Goal: Information Seeking & Learning: Learn about a topic

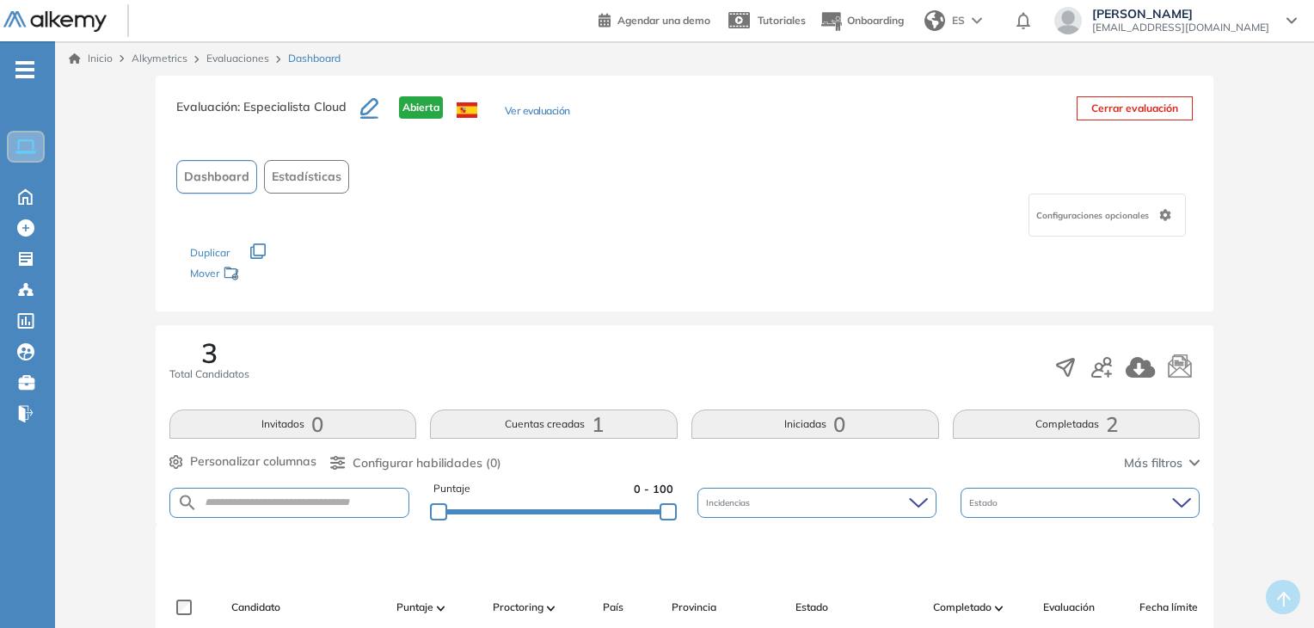
drag, startPoint x: 1312, startPoint y: 140, endPoint x: 1320, endPoint y: 181, distance: 42.0
click at [1314, 181] on html "Perfil Todos los espacios Todos los espacios Home Home Alkymetrics Alkymetrics …" at bounding box center [657, 314] width 1314 height 628
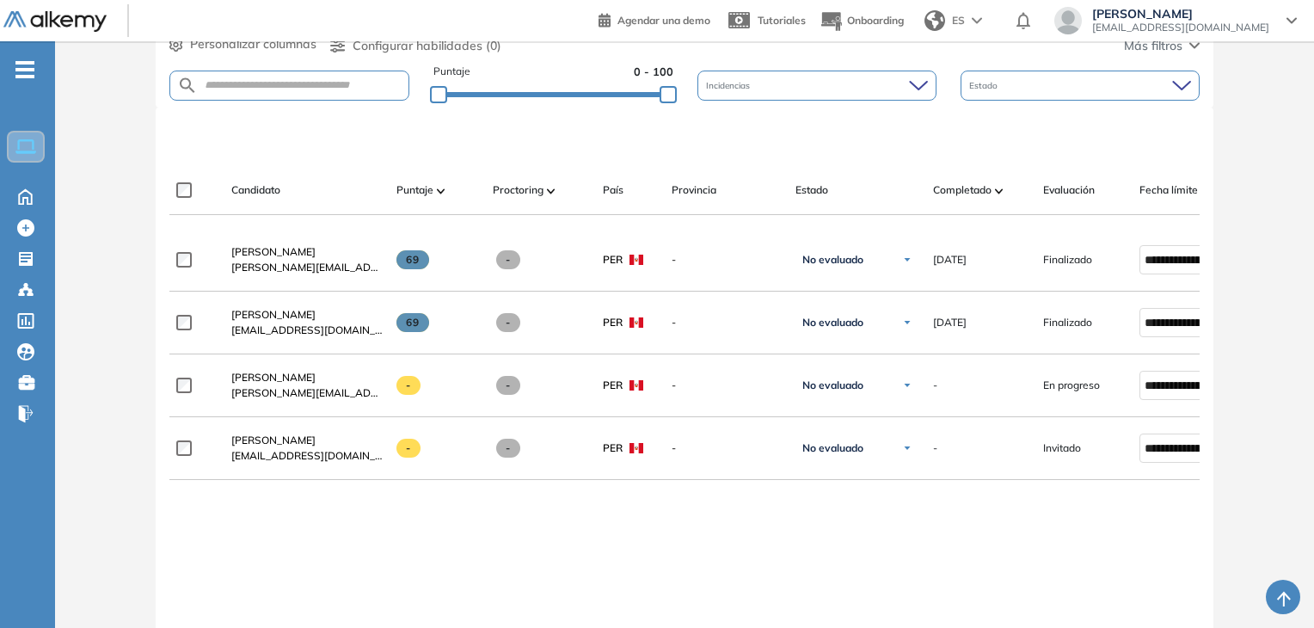
scroll to position [476, 0]
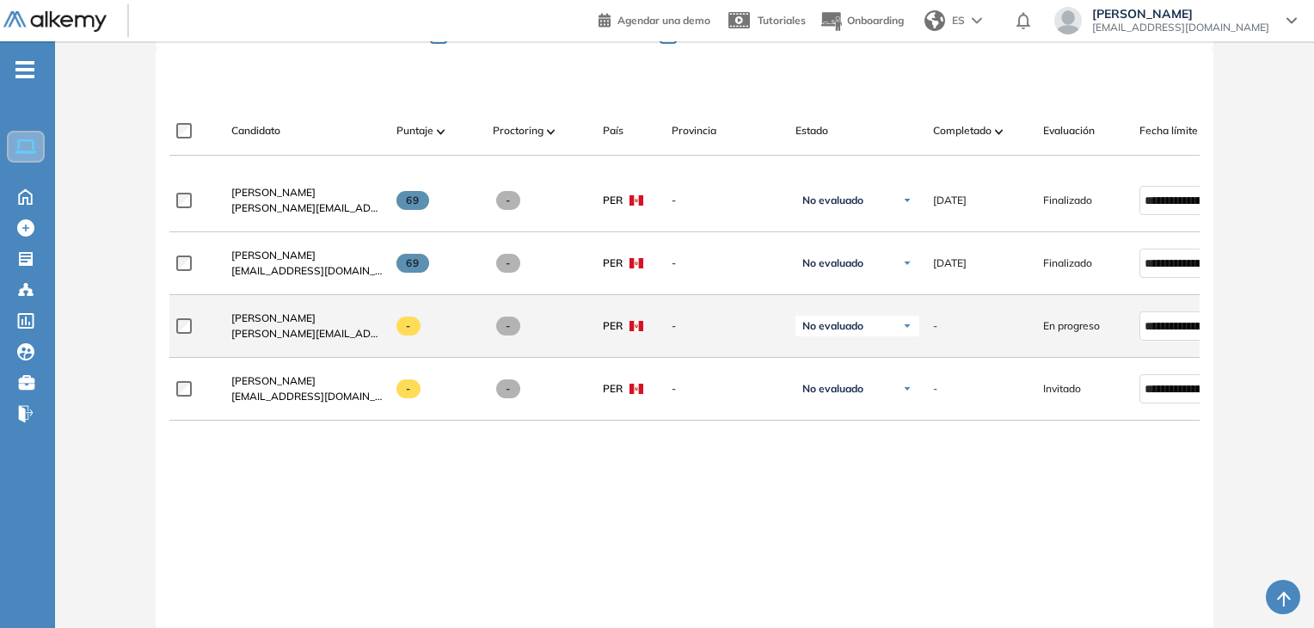
click at [254, 333] on span "[PERSON_NAME][EMAIL_ADDRESS][DOMAIN_NAME]" at bounding box center [306, 333] width 151 height 15
click at [254, 324] on span "[PERSON_NAME]" at bounding box center [273, 317] width 84 height 13
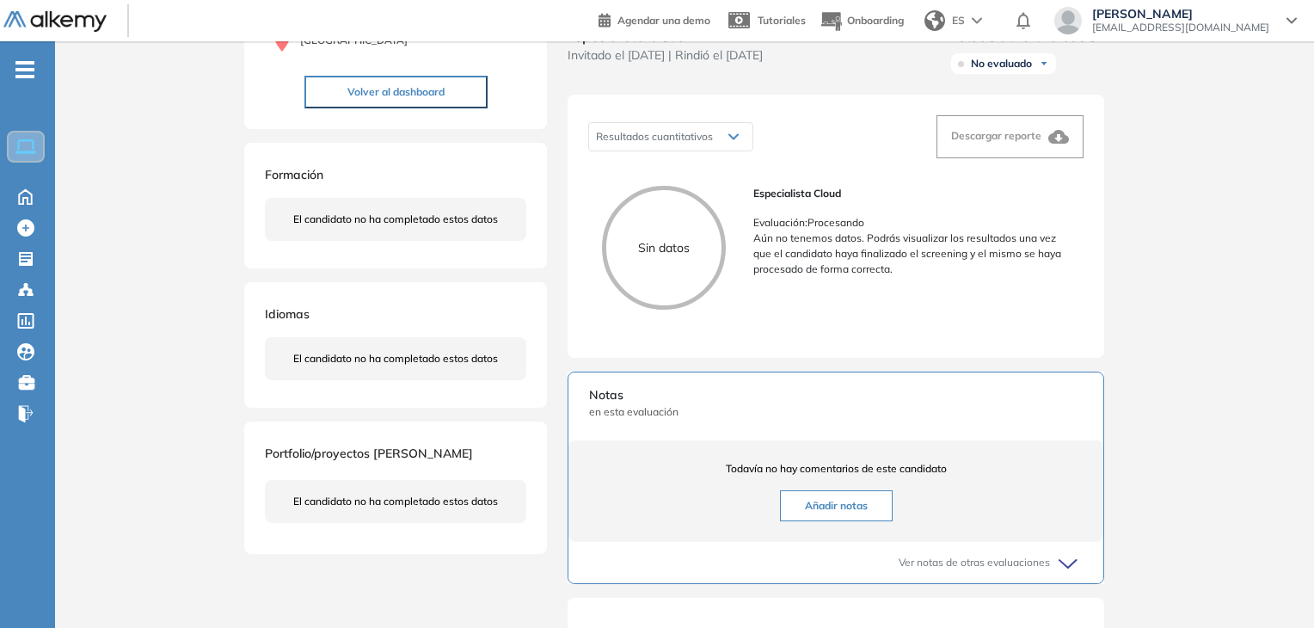
scroll to position [205, 0]
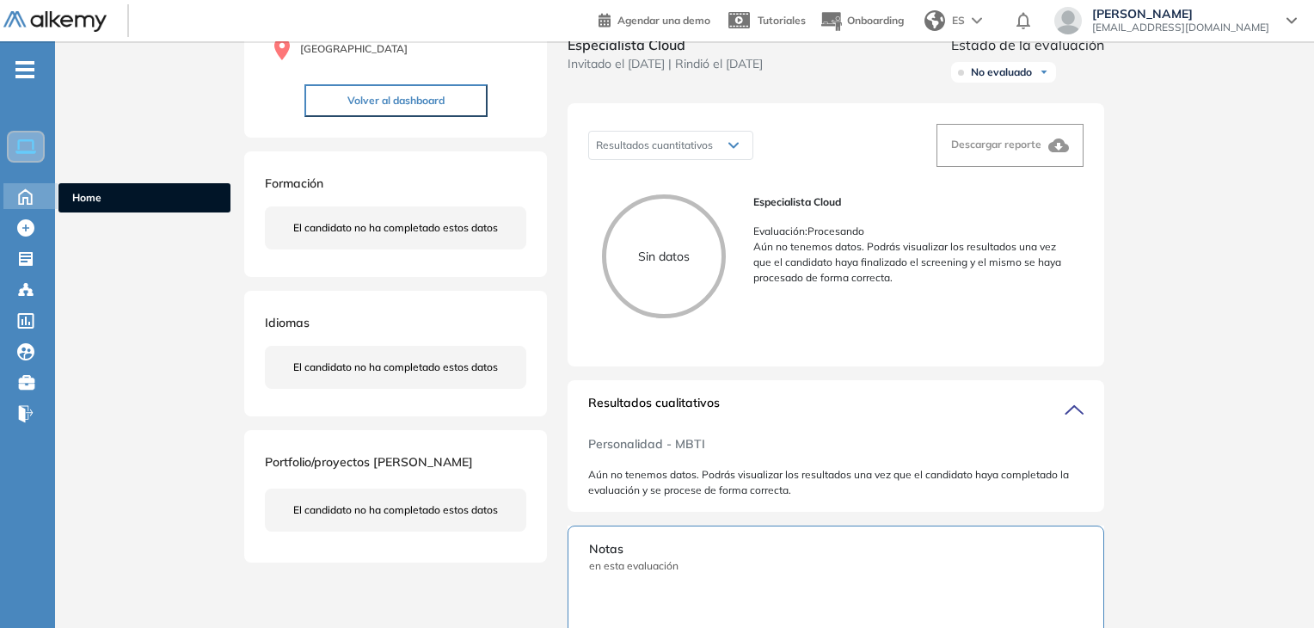
click at [29, 194] on icon at bounding box center [25, 195] width 30 height 21
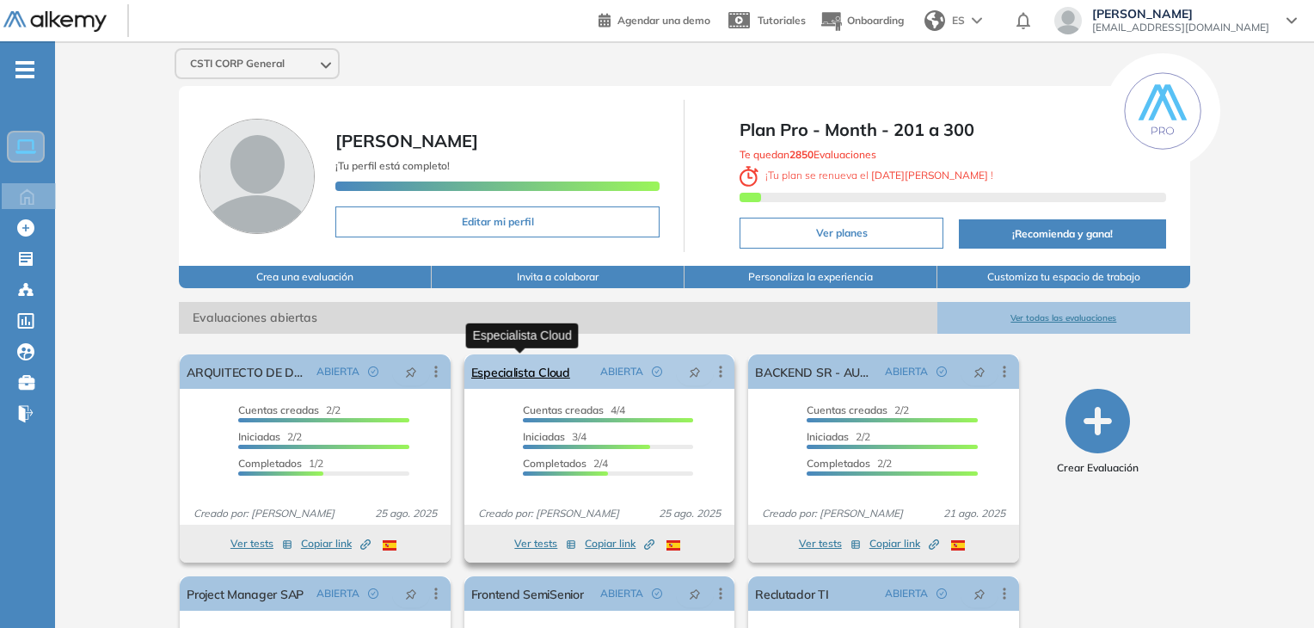
click at [536, 376] on link "Especialista Cloud" at bounding box center [520, 371] width 99 height 34
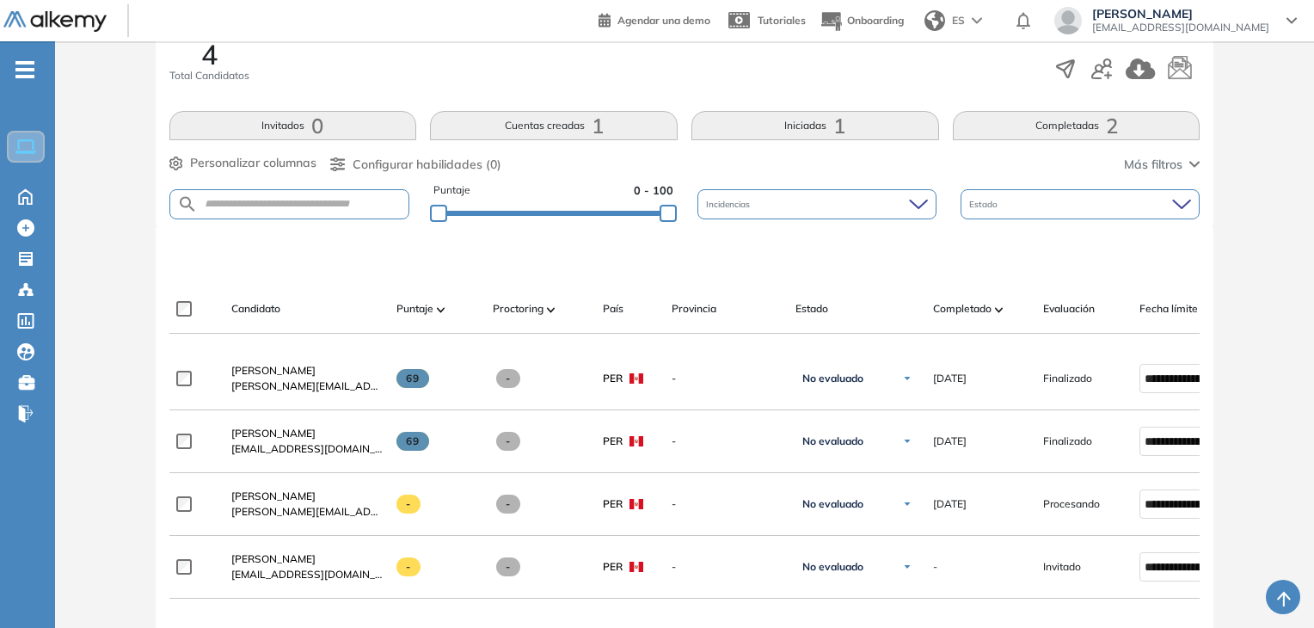
scroll to position [306, 0]
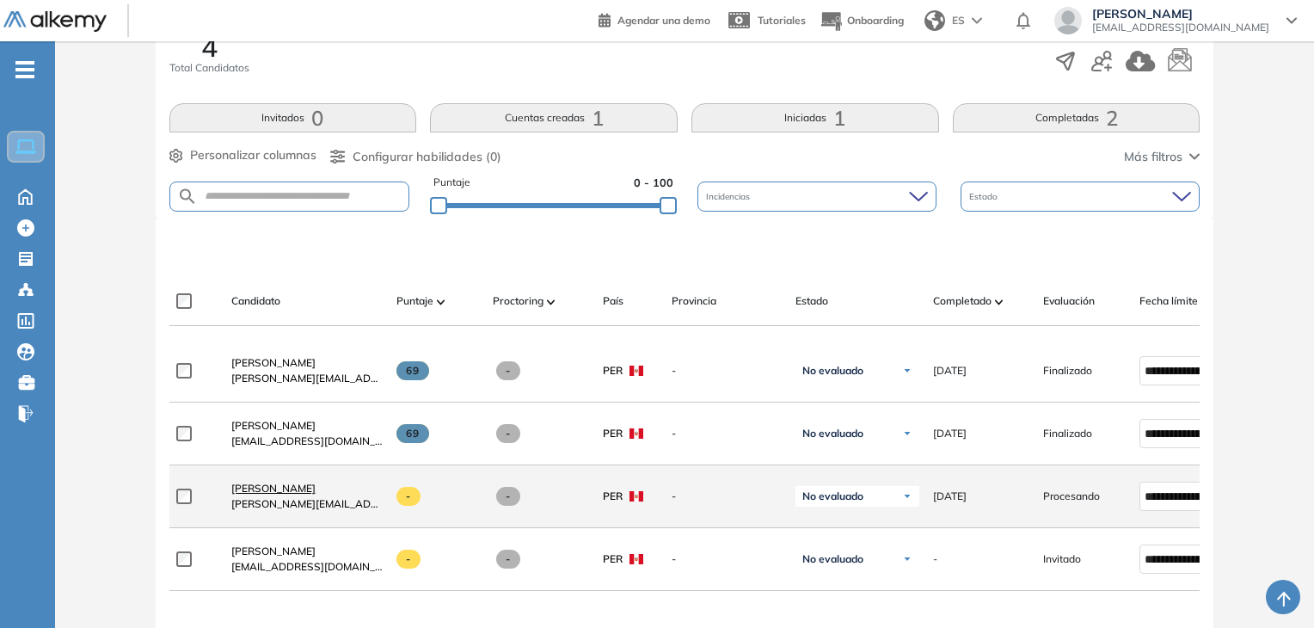
click at [282, 491] on span "[PERSON_NAME]" at bounding box center [273, 487] width 84 height 13
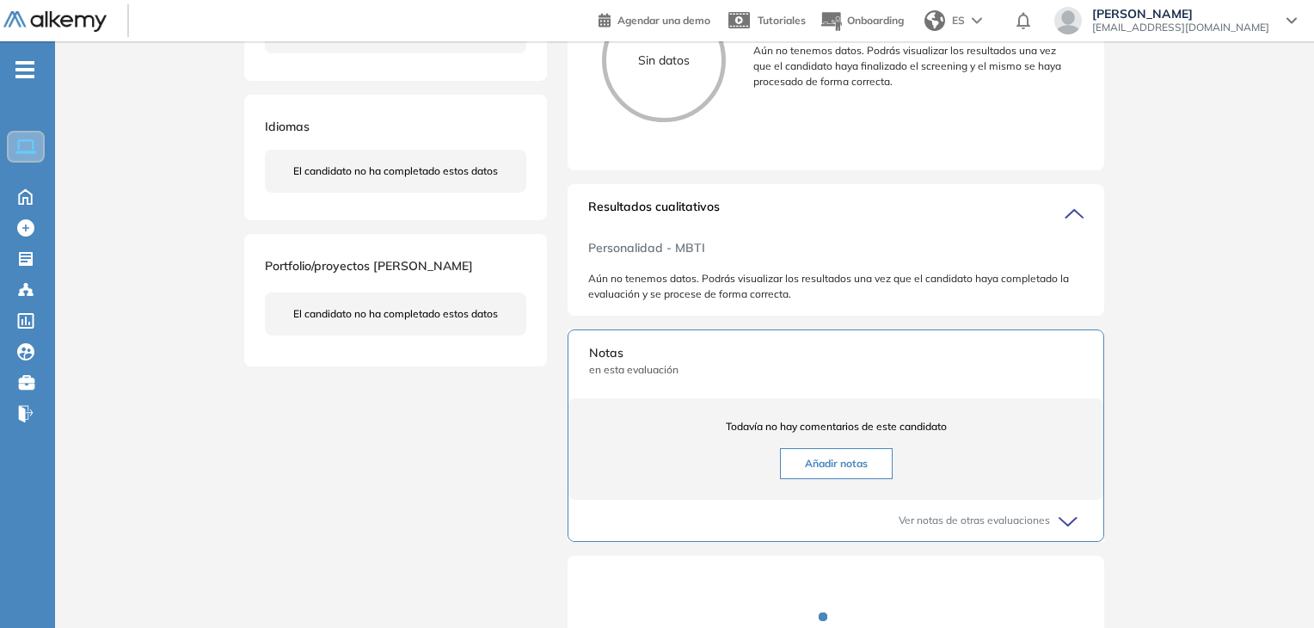
scroll to position [603, 0]
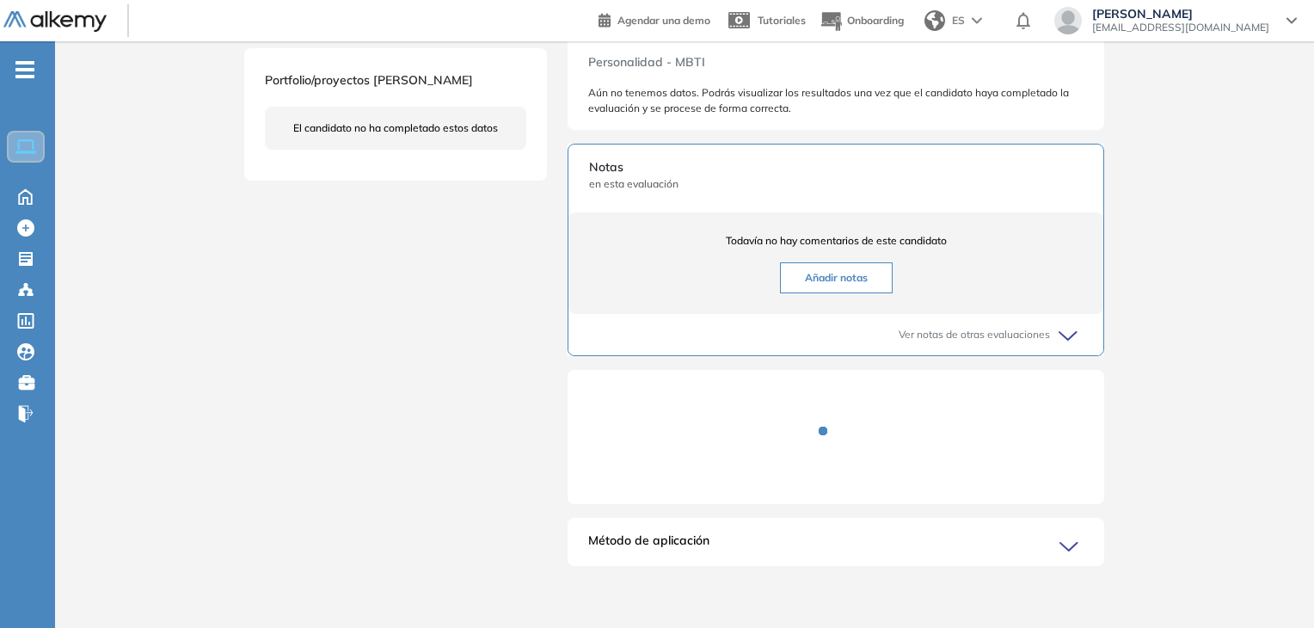
click at [832, 445] on div at bounding box center [836, 444] width 48 height 48
click at [832, 445] on div at bounding box center [835, 443] width 47 height 47
click at [832, 445] on div at bounding box center [836, 444] width 48 height 48
click at [832, 445] on div at bounding box center [836, 444] width 49 height 49
click at [832, 445] on div at bounding box center [835, 443] width 47 height 47
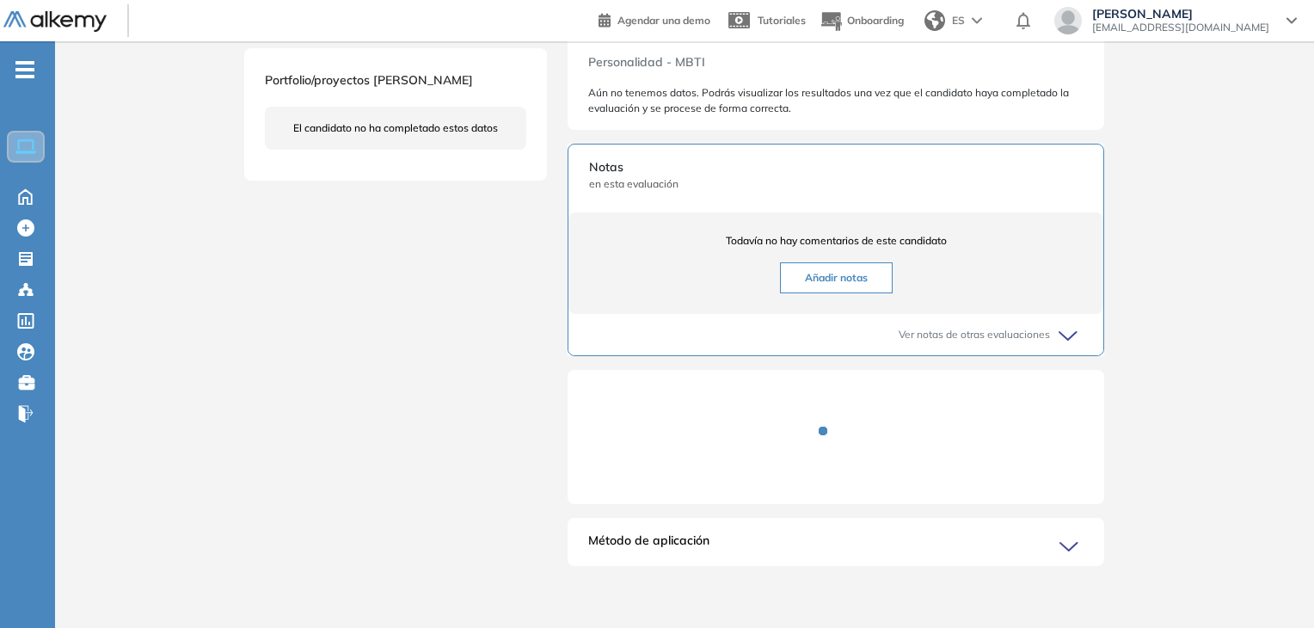
click at [832, 445] on div at bounding box center [836, 444] width 40 height 40
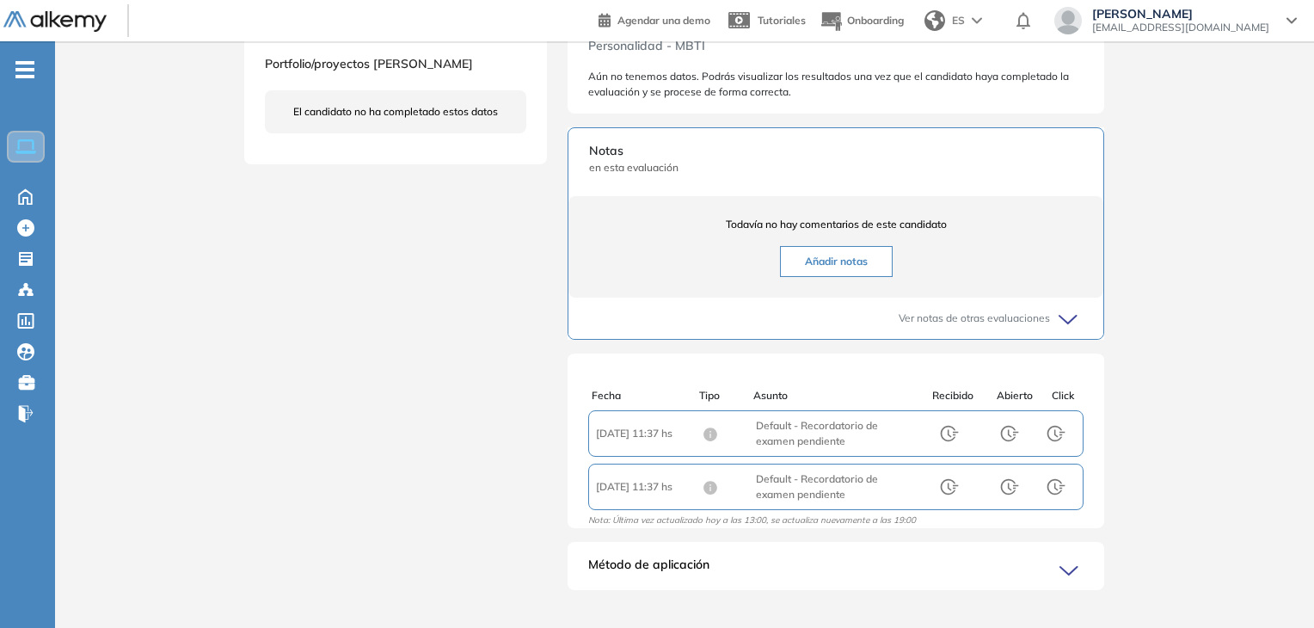
click at [1298, 338] on div "Inicio Alkymetrics Evaluaciones Dashboard Candidato Duración : 00:00:00 Cantida…" at bounding box center [684, 45] width 1259 height 1213
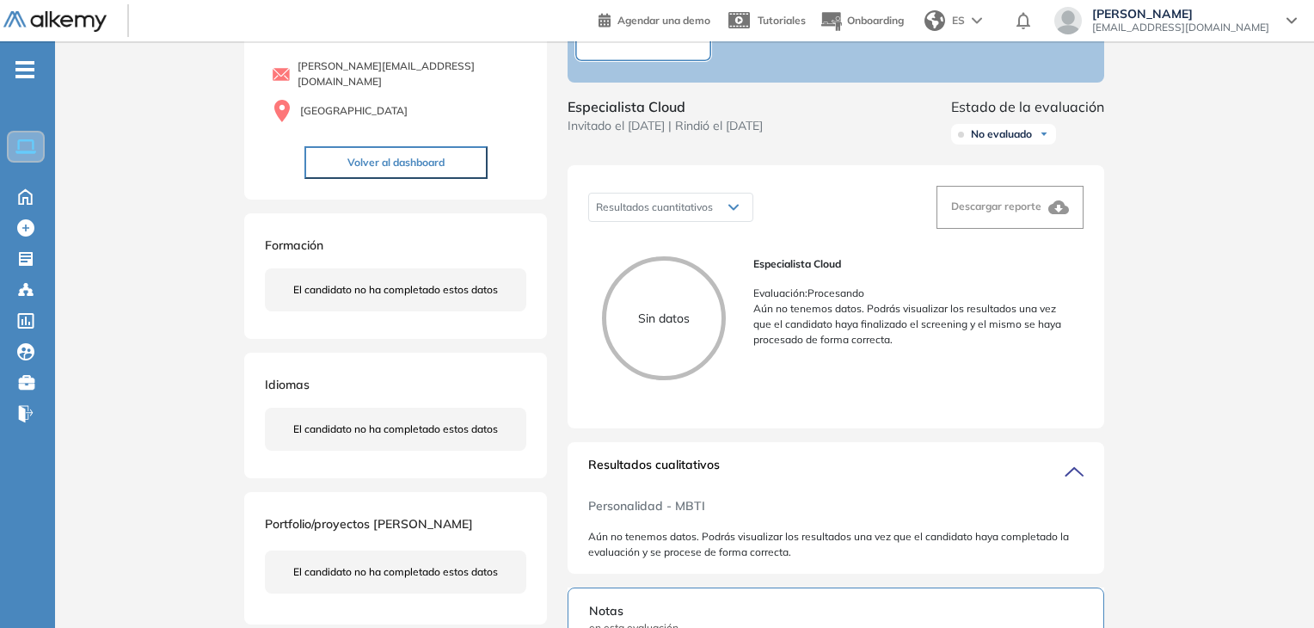
scroll to position [0, 0]
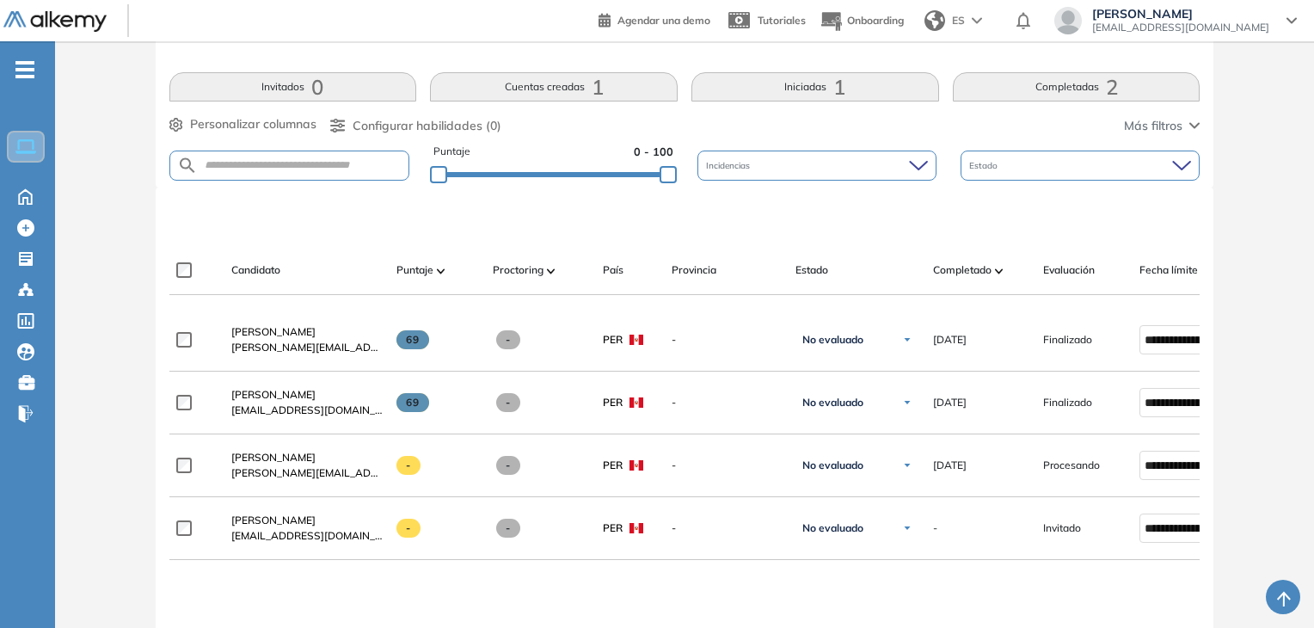
scroll to position [324, 0]
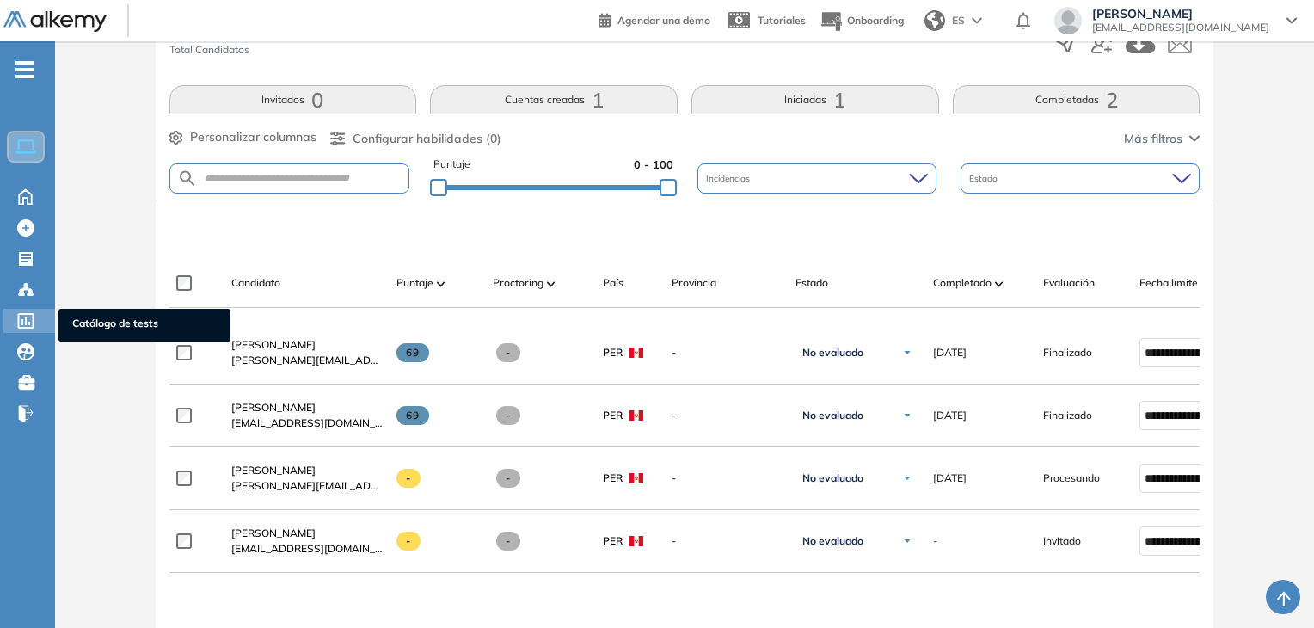
click at [30, 321] on icon at bounding box center [25, 320] width 17 height 15
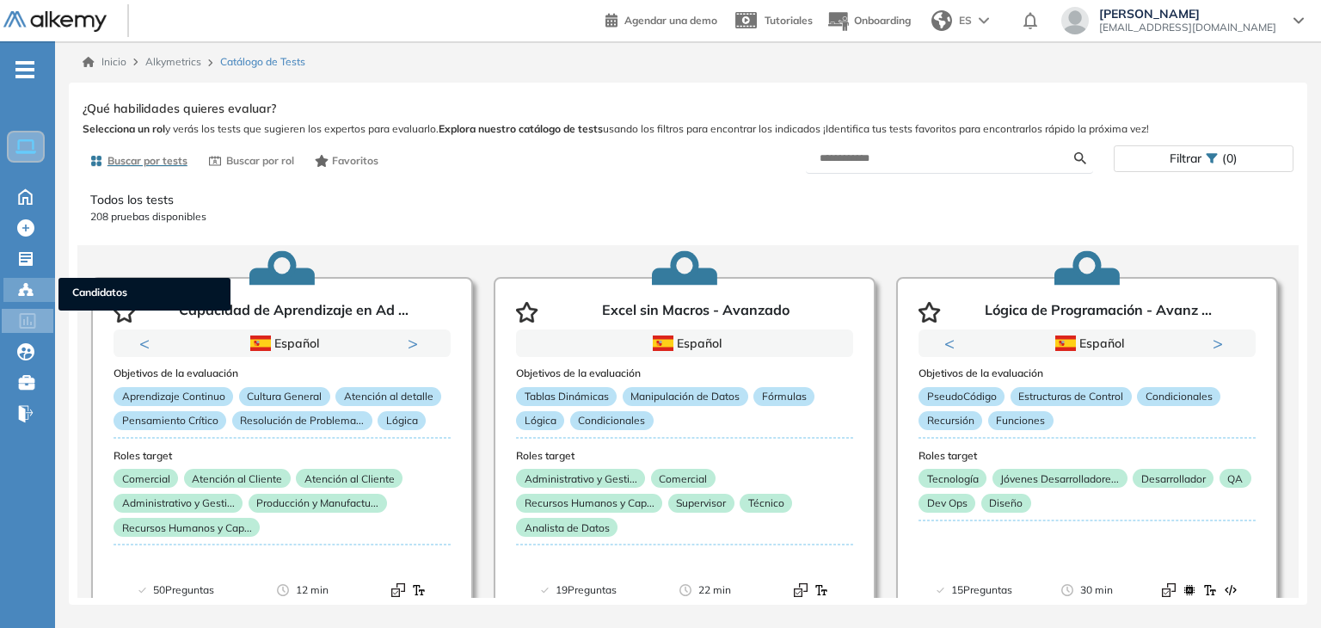
click at [24, 293] on icon at bounding box center [25, 289] width 17 height 17
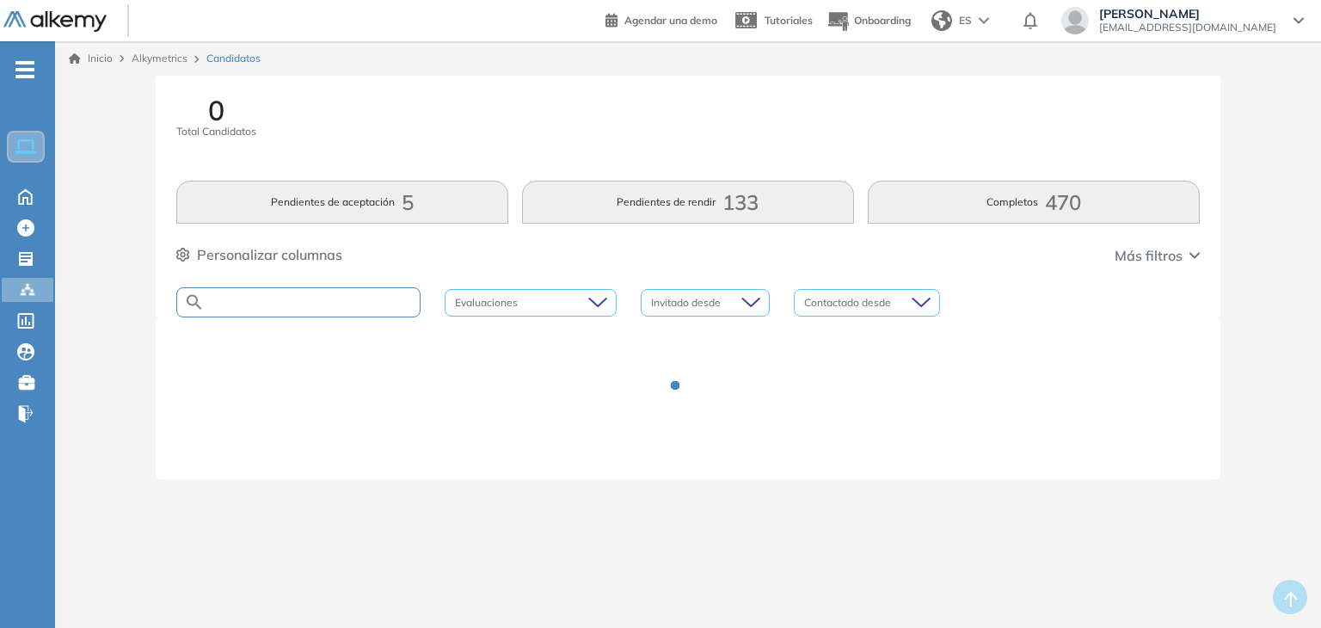
click at [382, 301] on input "text" at bounding box center [312, 302] width 215 height 13
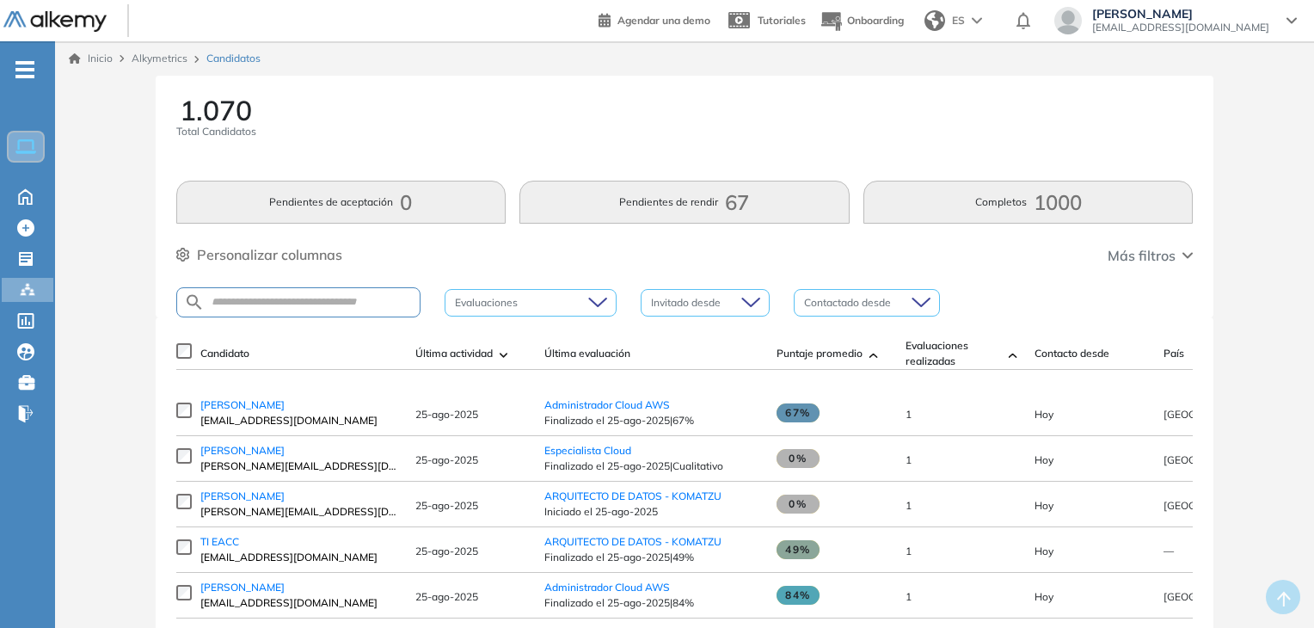
click at [512, 373] on div at bounding box center [507, 377] width 129 height 14
click at [250, 451] on span "gerardo Saez" at bounding box center [242, 450] width 84 height 13
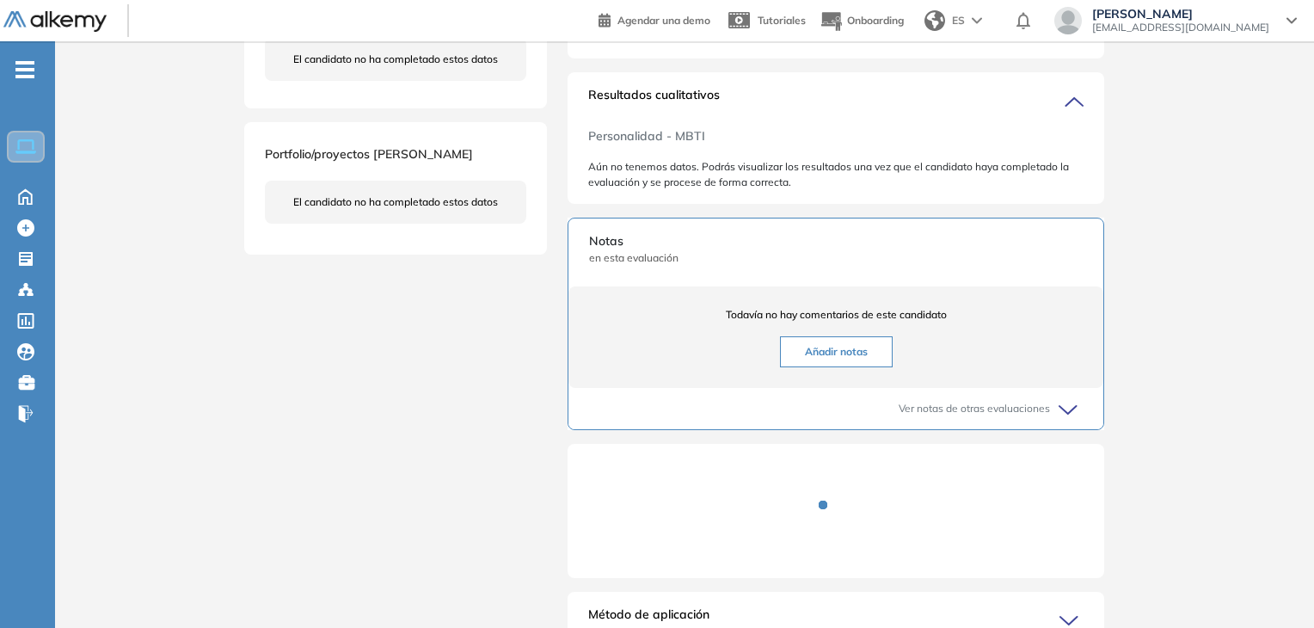
scroll to position [603, 0]
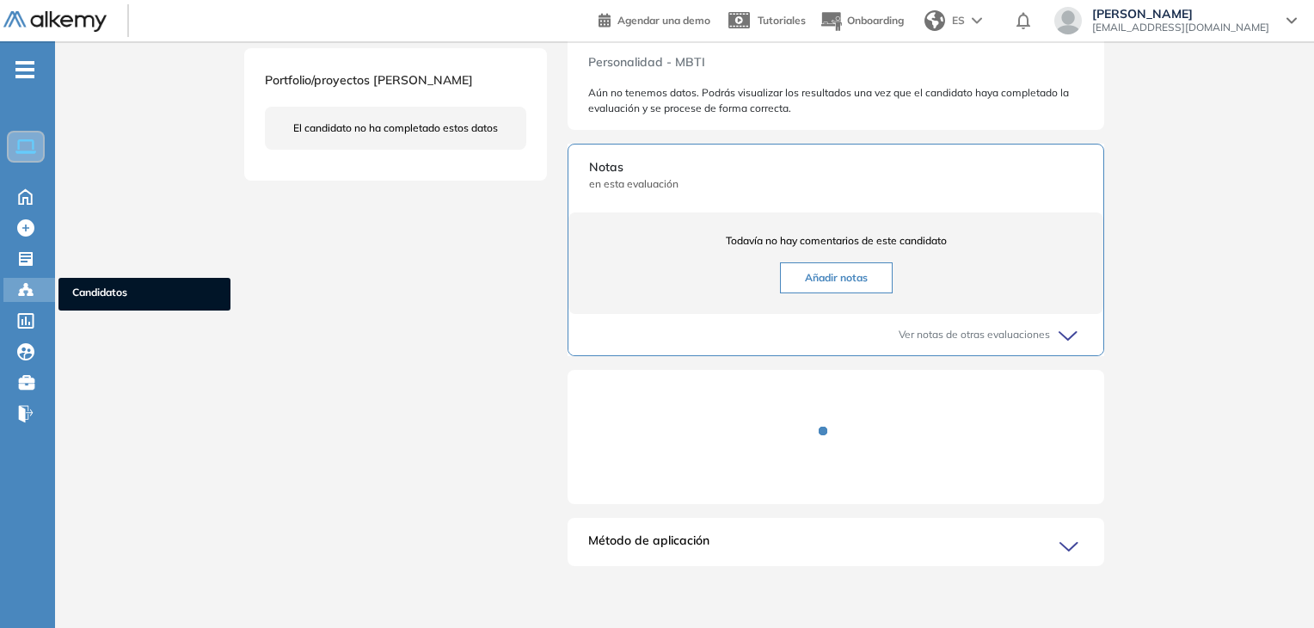
click at [24, 287] on icon at bounding box center [25, 288] width 5 height 3
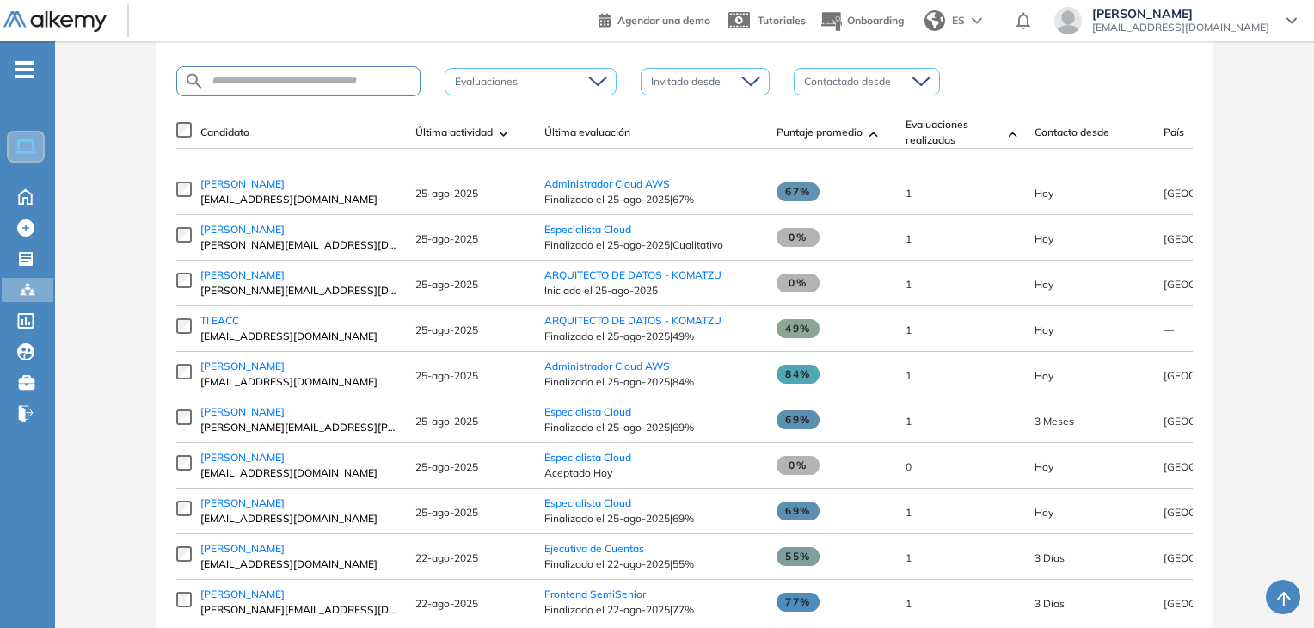
scroll to position [146, 0]
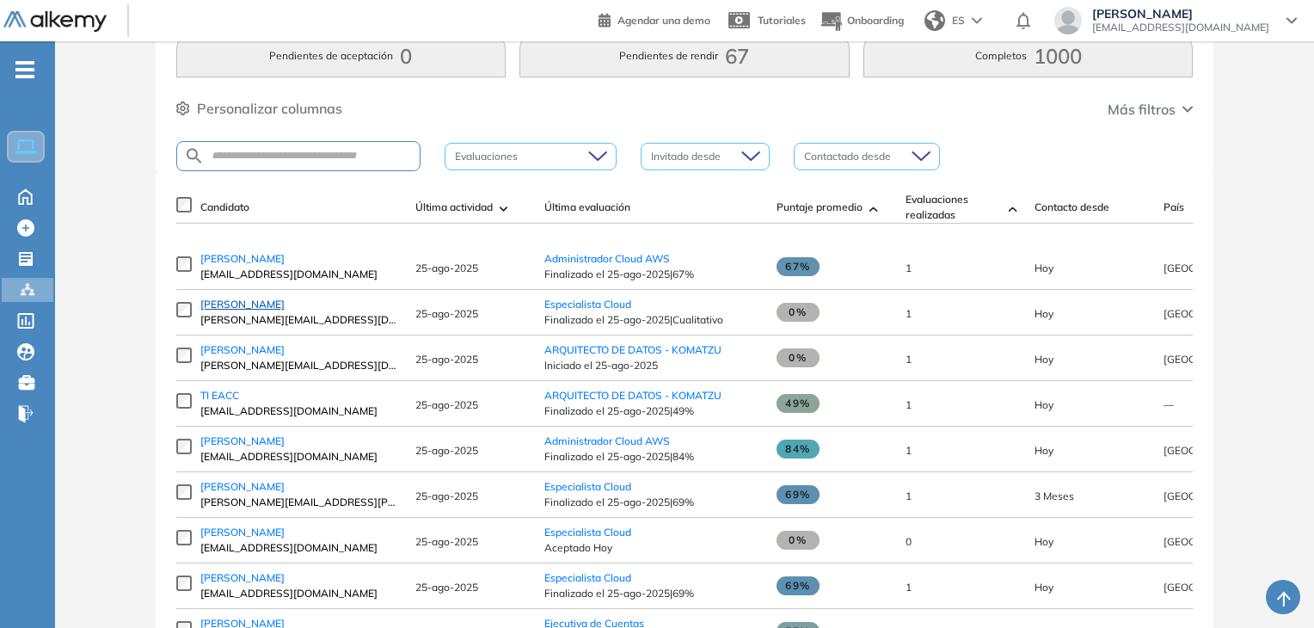
click at [242, 307] on span "gerardo Saez" at bounding box center [242, 303] width 84 height 13
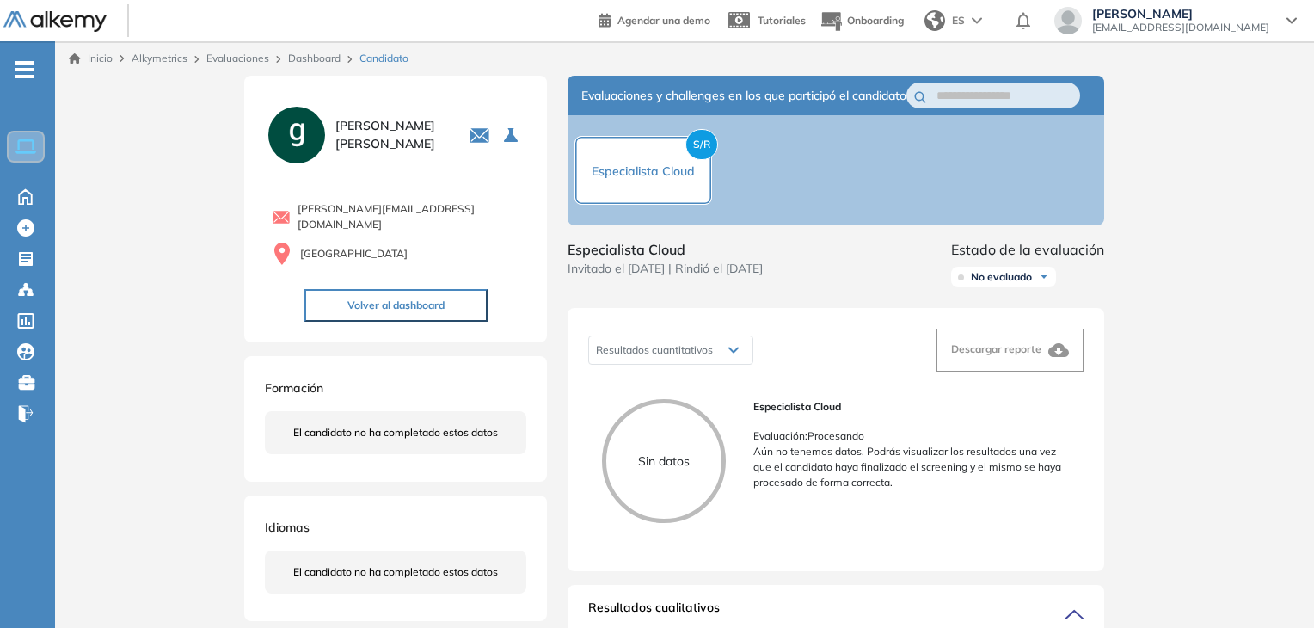
click at [521, 421] on div "El candidato no ha completado estos datos" at bounding box center [395, 432] width 261 height 43
click at [325, 156] on div "gerardo Saez 0 . Especialista Cloud 1 . ARQUITECTO DE DATOS - KOMATZU 2 . BACKE…" at bounding box center [395, 135] width 261 height 64
click at [292, 132] on img at bounding box center [297, 135] width 64 height 64
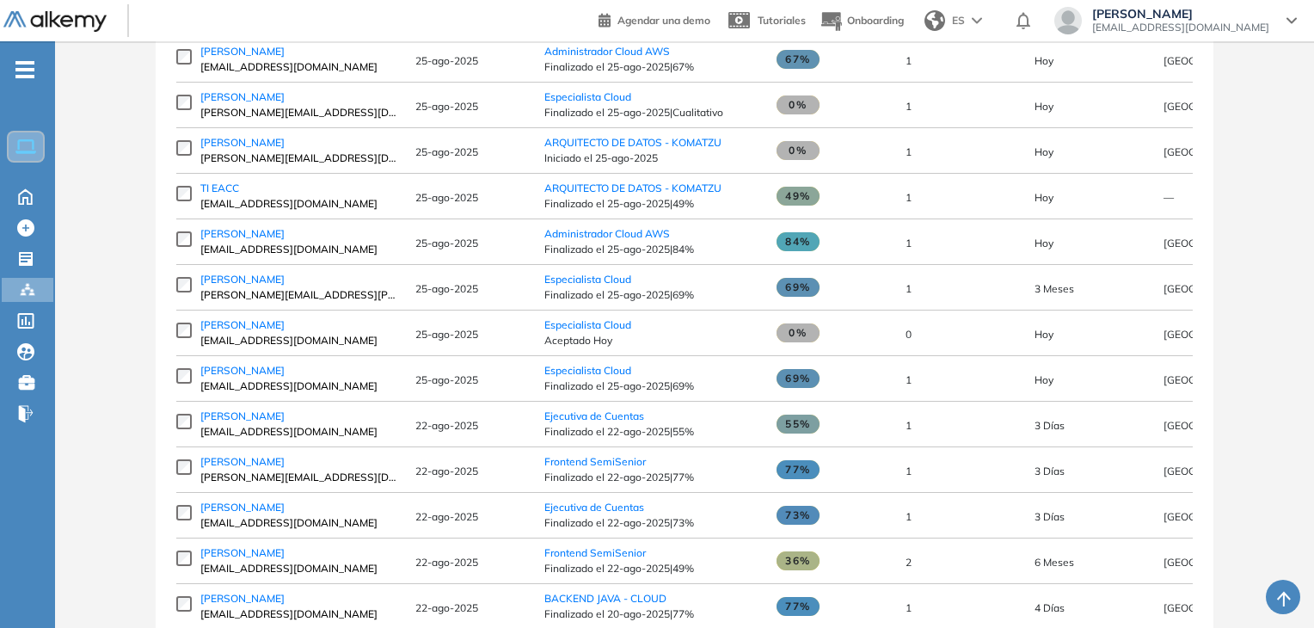
scroll to position [370, 0]
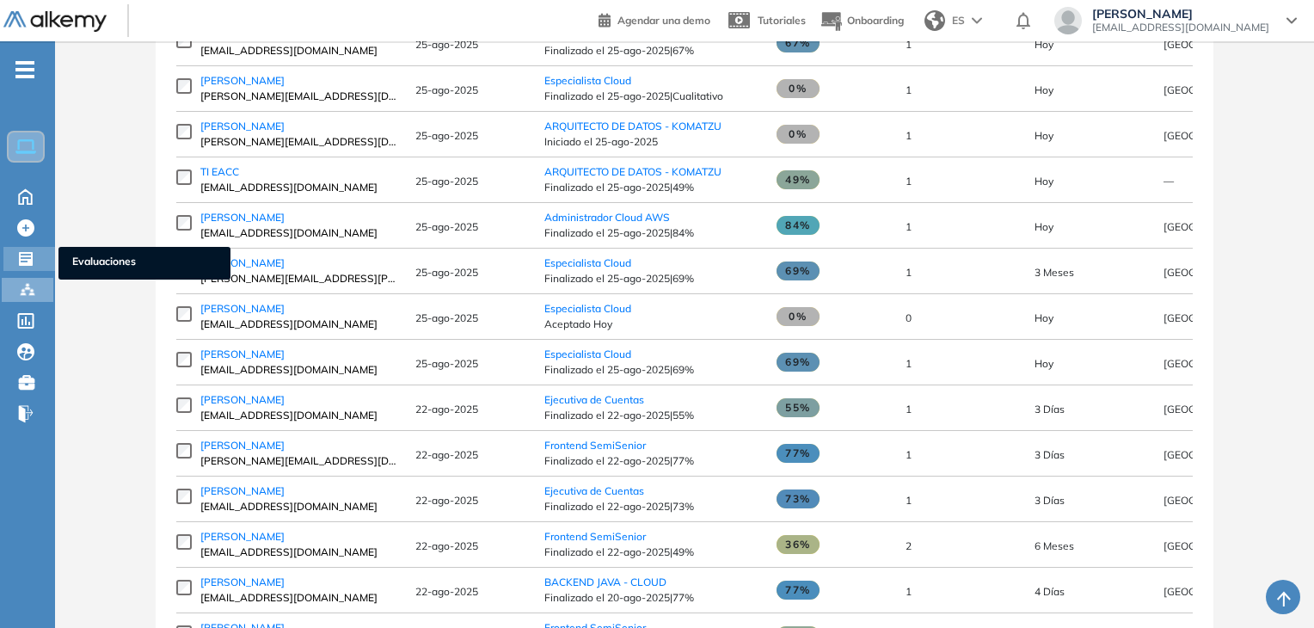
click at [34, 262] on icon at bounding box center [25, 258] width 17 height 17
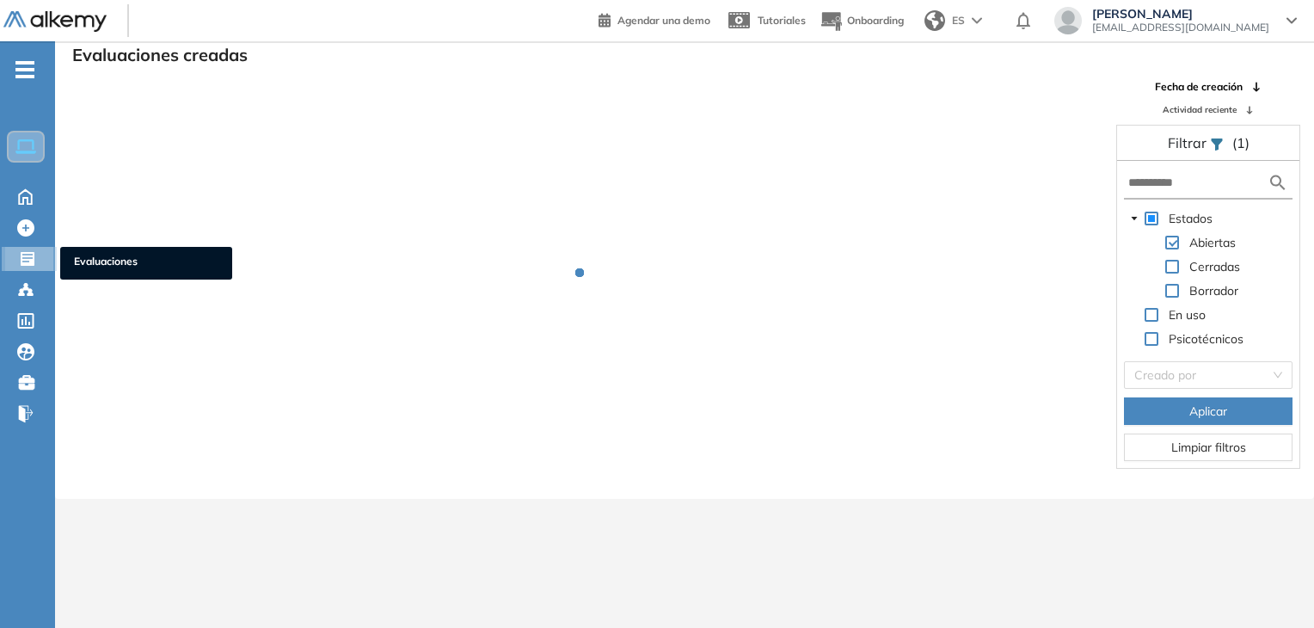
scroll to position [41, 0]
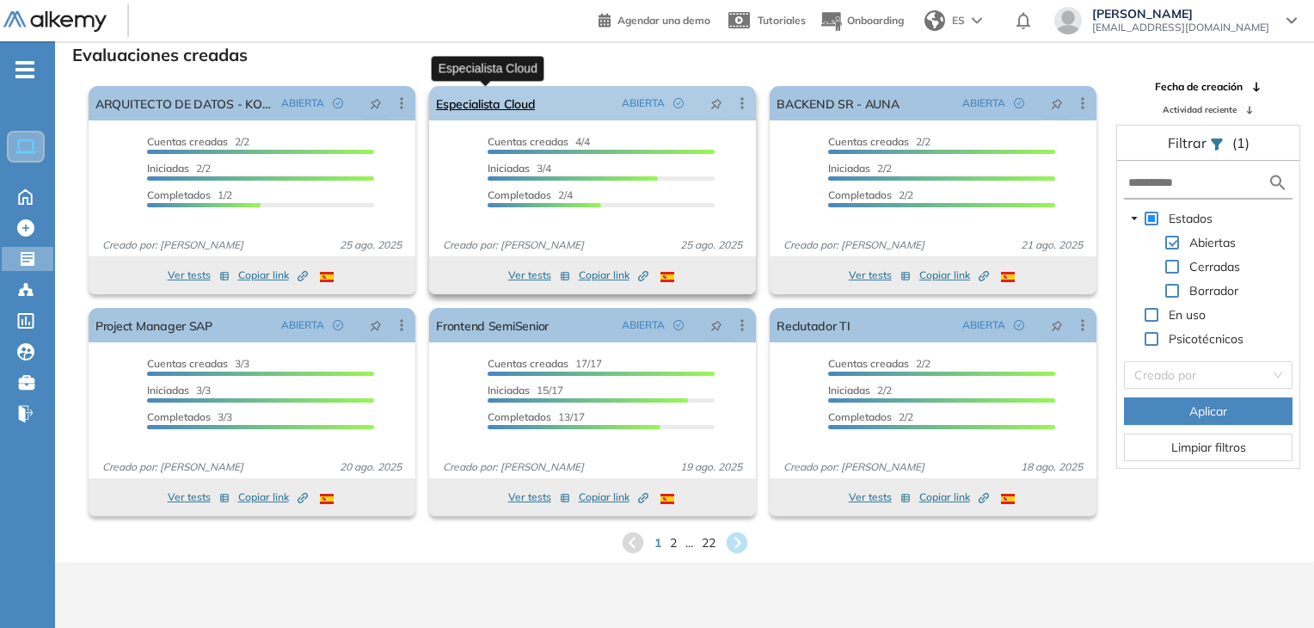
click at [509, 111] on link "Especialista Cloud" at bounding box center [485, 103] width 99 height 34
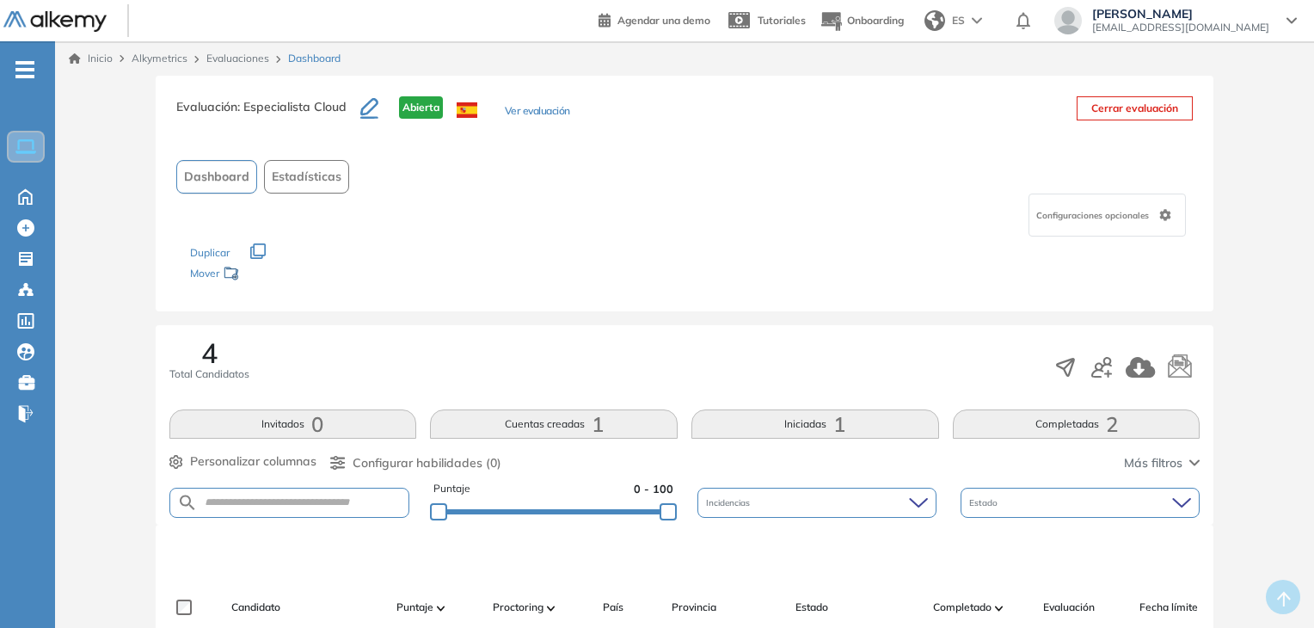
click at [825, 423] on button "Iniciadas 1" at bounding box center [815, 423] width 248 height 29
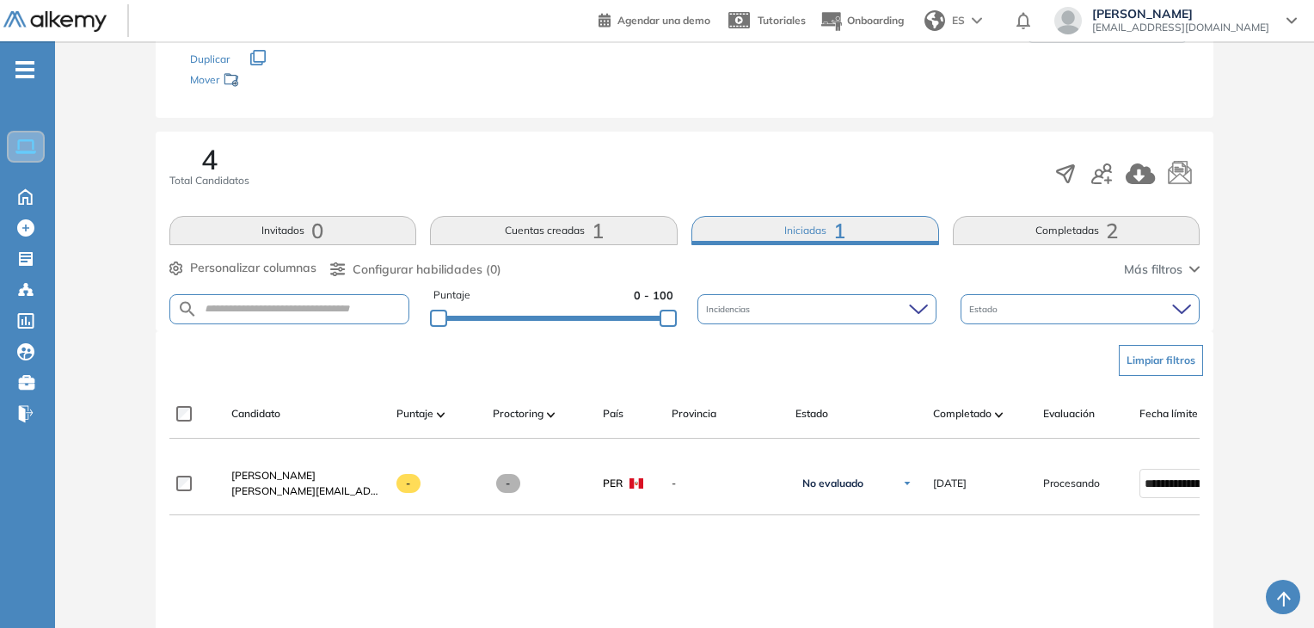
scroll to position [195, 0]
click at [1049, 238] on button "Completadas 2" at bounding box center [1077, 228] width 248 height 29
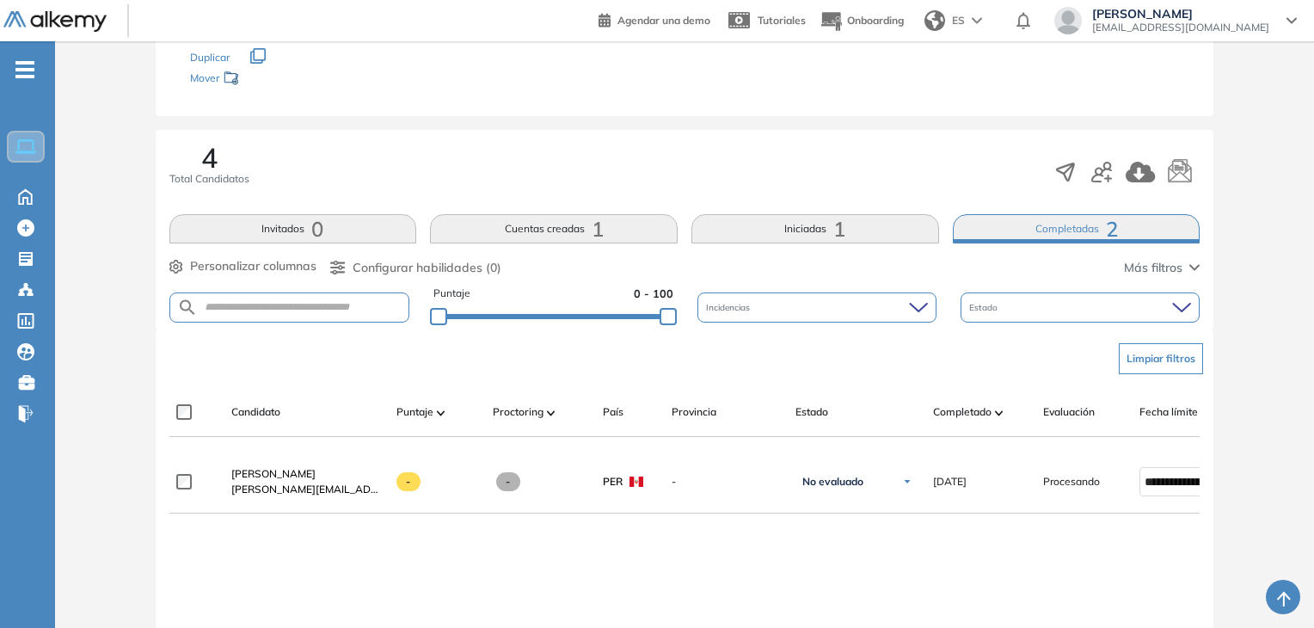
click at [359, 214] on button "Invitados 0" at bounding box center [293, 228] width 248 height 29
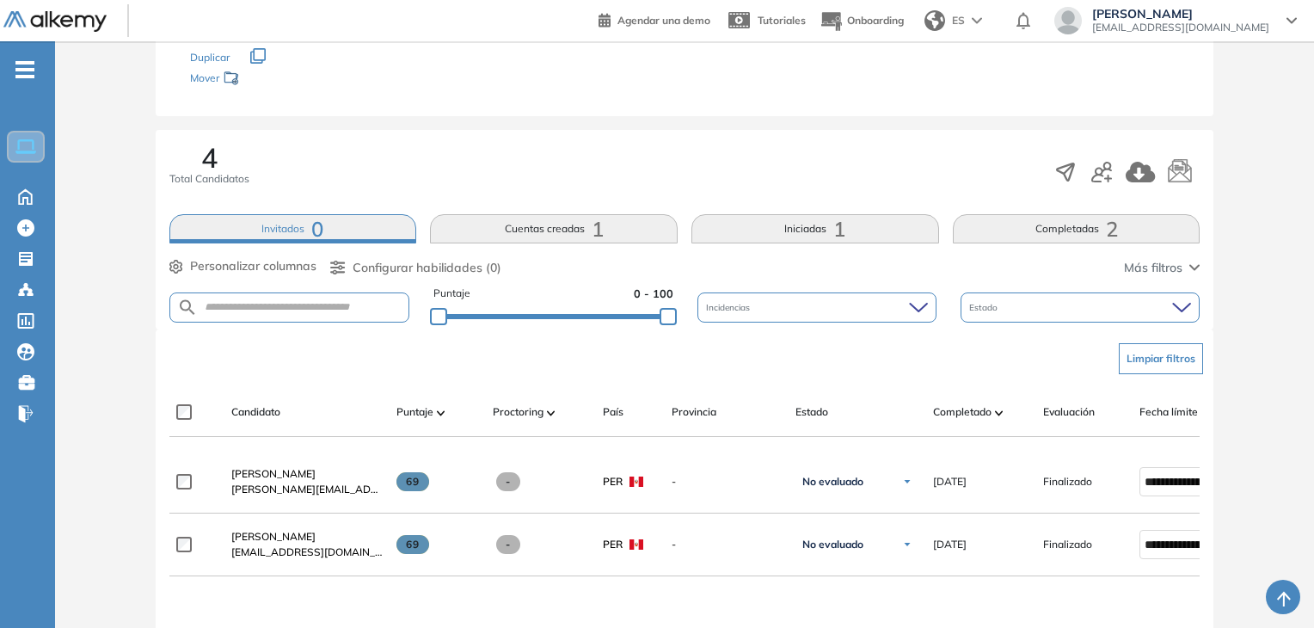
click at [559, 236] on button "Cuentas creadas 1" at bounding box center [554, 228] width 248 height 29
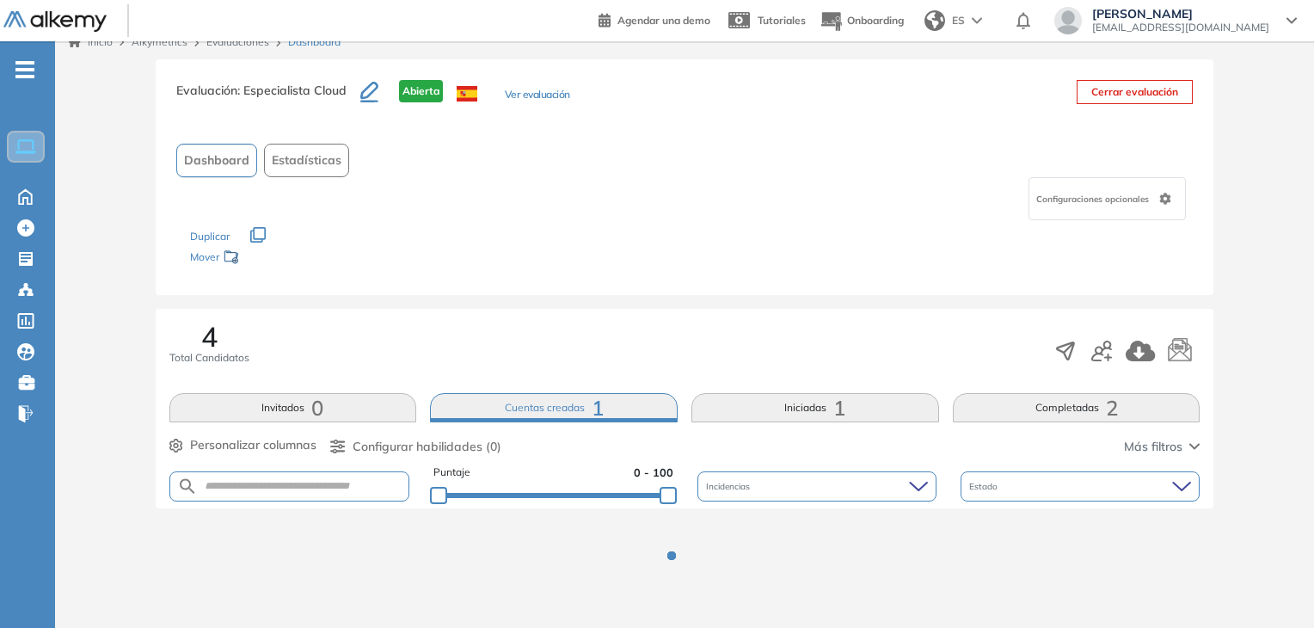
scroll to position [85, 0]
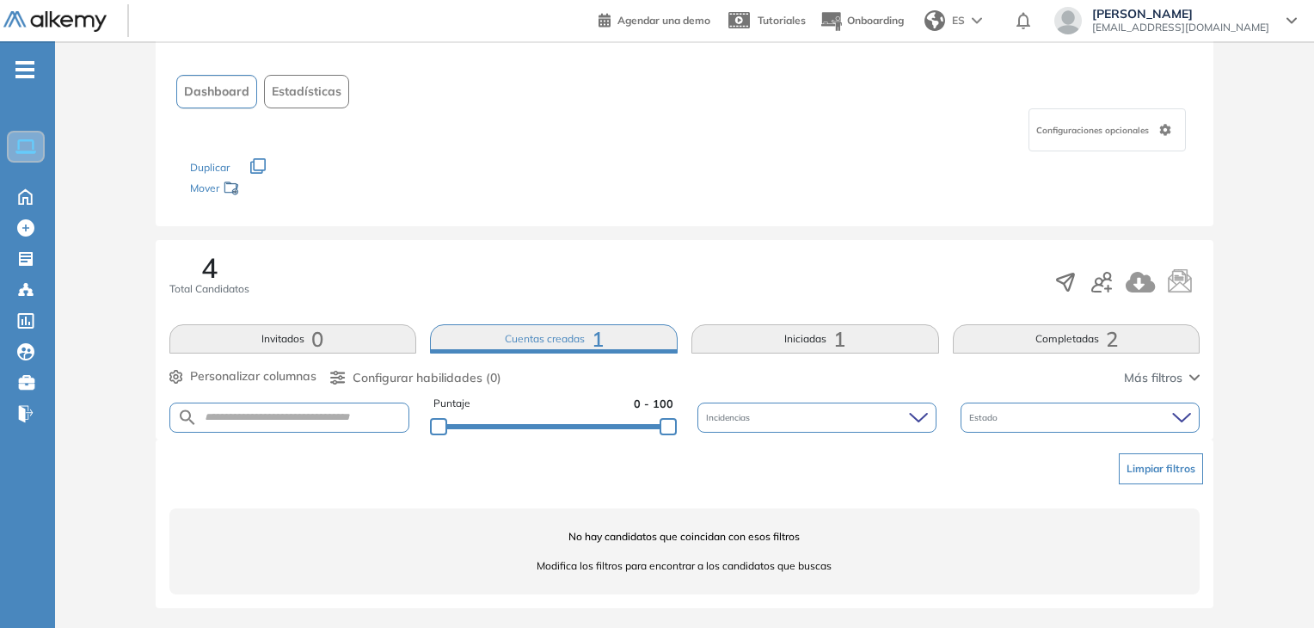
click at [387, 316] on div "4 Total Candidatos Invitados 0 Cuentas creadas 1 Iniciadas 1 Completadas 2 Pers…" at bounding box center [685, 339] width 1058 height 199
click at [336, 339] on button "Invitados 0" at bounding box center [293, 338] width 248 height 29
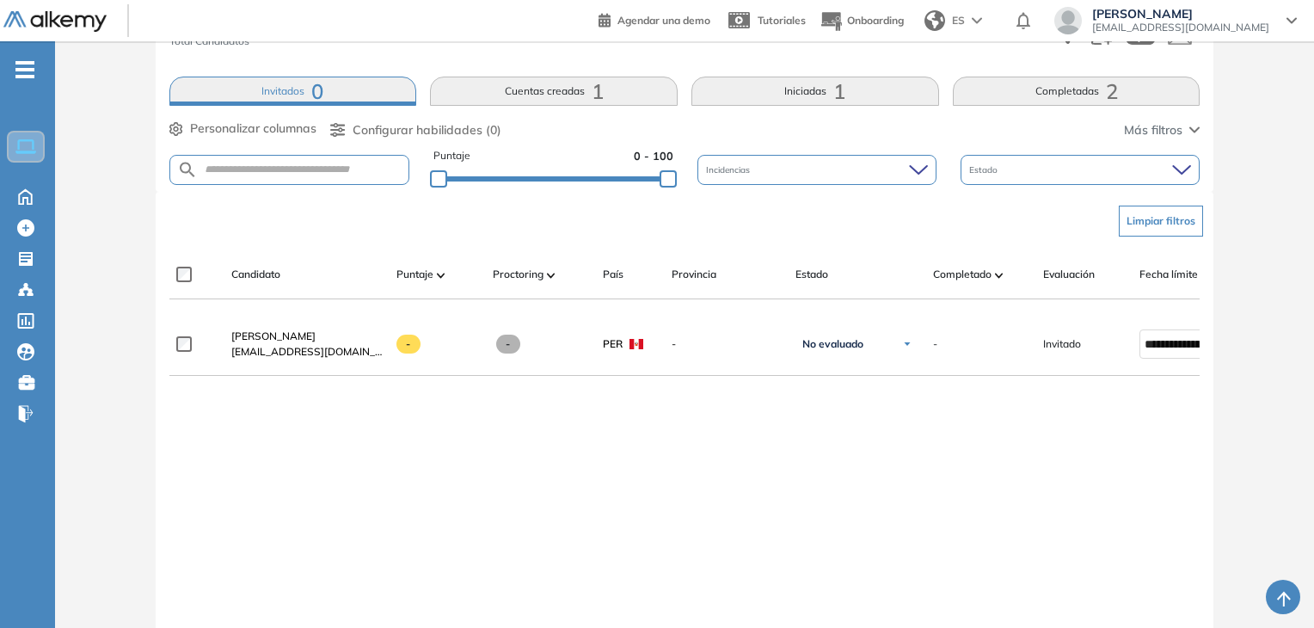
scroll to position [326, 0]
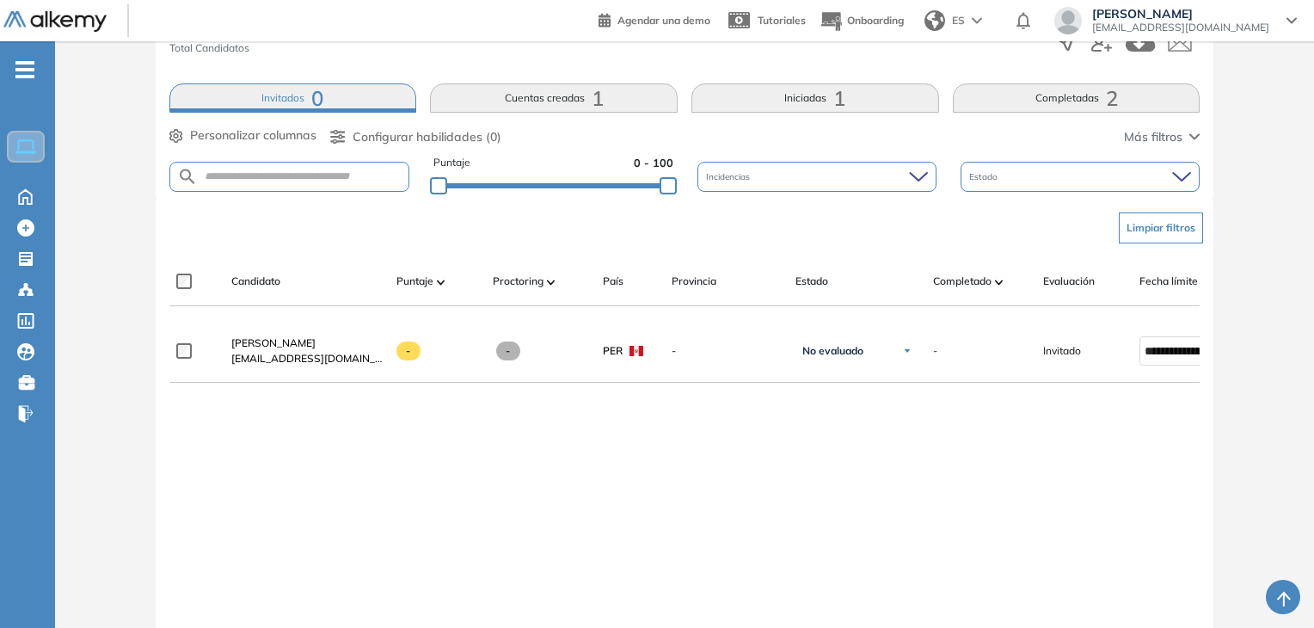
click at [307, 97] on button "Invitados 0" at bounding box center [293, 97] width 248 height 29
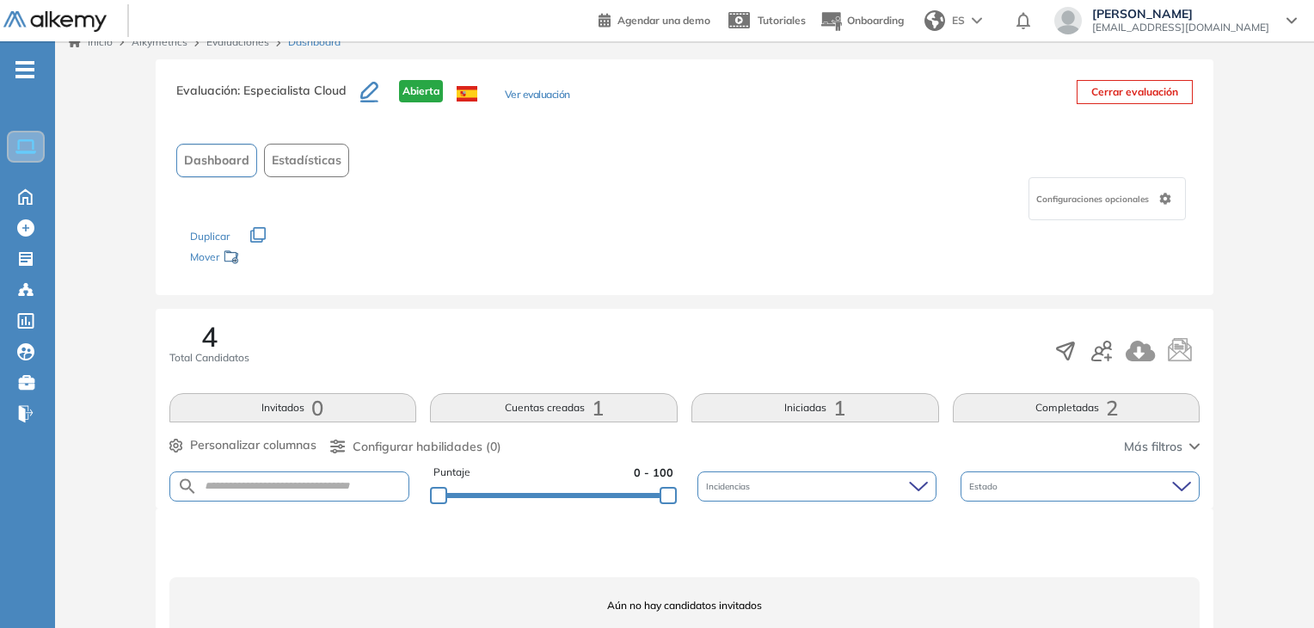
scroll to position [85, 0]
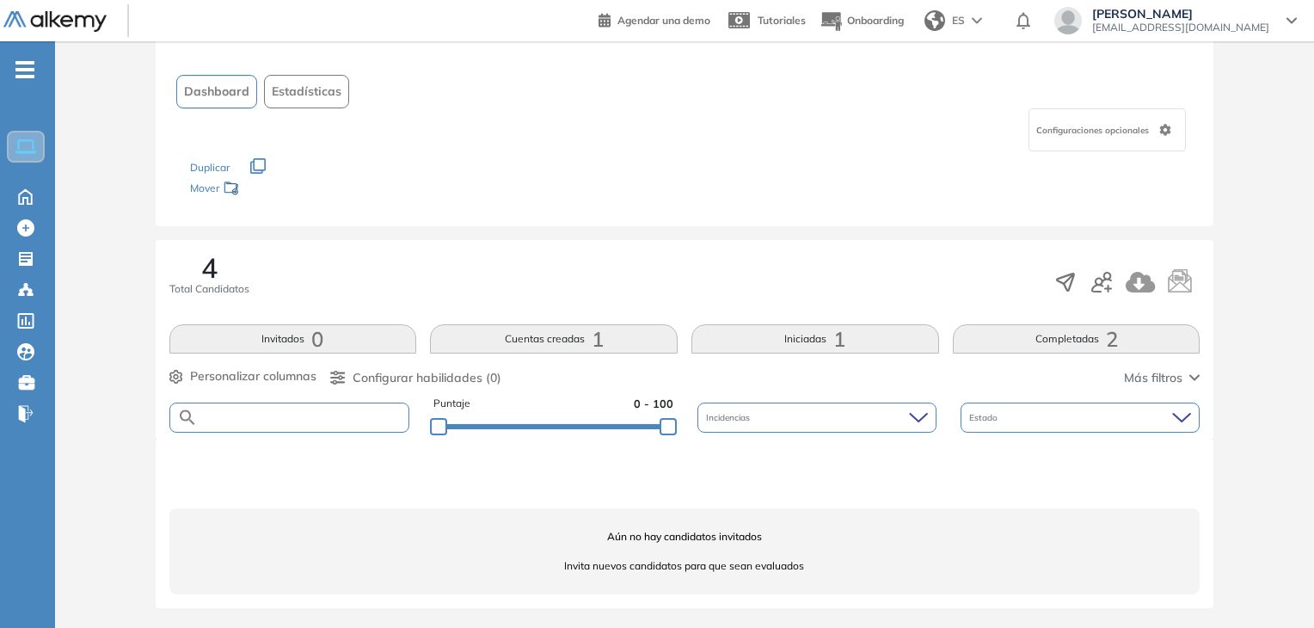
click at [368, 416] on input "text" at bounding box center [304, 417] width 212 height 13
type input "*****"
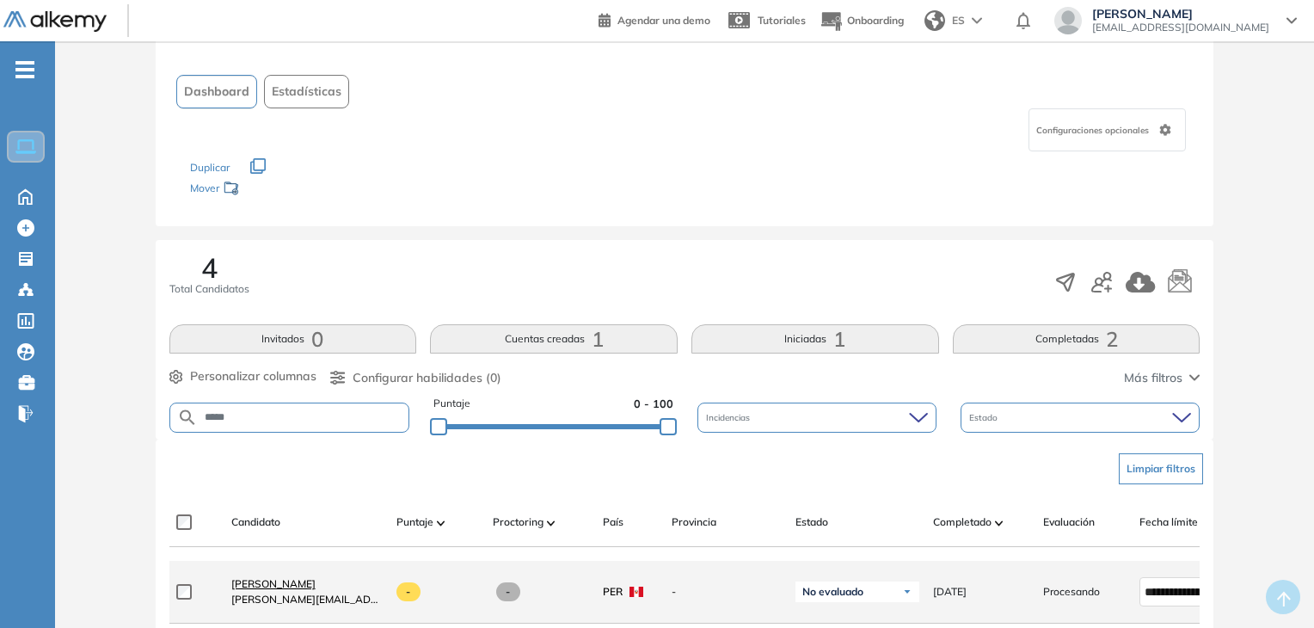
click at [264, 589] on span "[PERSON_NAME]" at bounding box center [273, 583] width 84 height 13
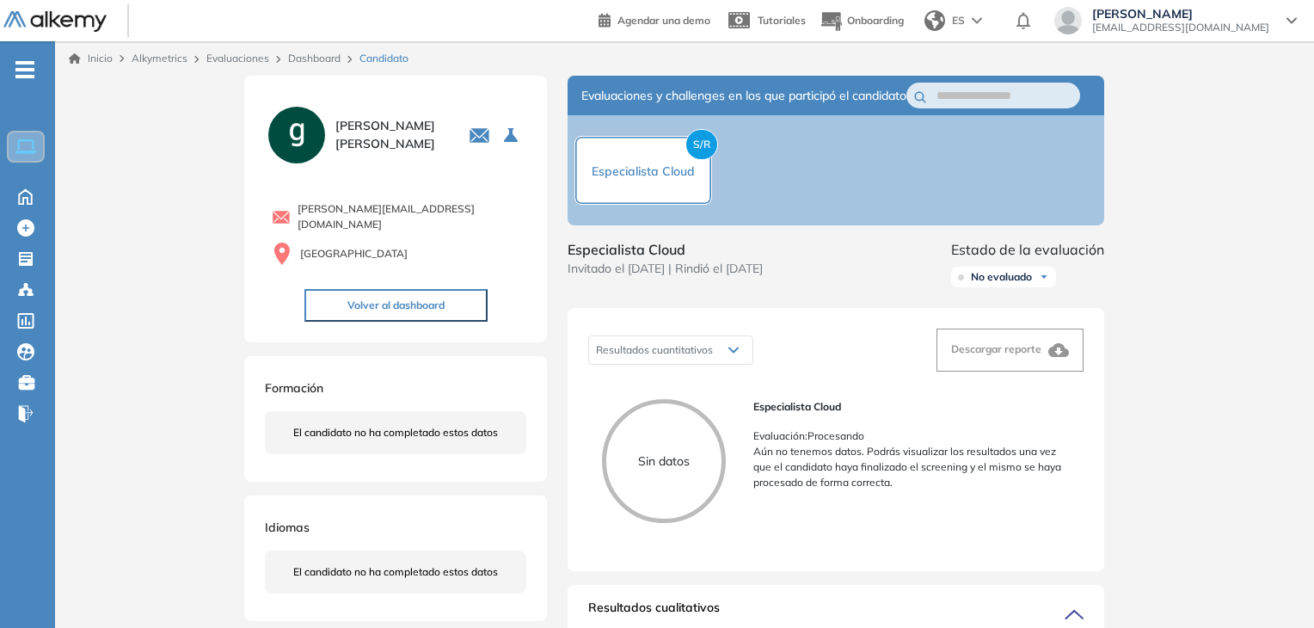
click at [704, 151] on span "S/R" at bounding box center [701, 144] width 33 height 31
drag, startPoint x: 704, startPoint y: 151, endPoint x: 745, endPoint y: 175, distance: 47.3
click at [745, 175] on div "S/R Especialista Cloud" at bounding box center [835, 170] width 536 height 110
click at [729, 168] on div "S/R Especialista Cloud" at bounding box center [835, 170] width 536 height 110
drag, startPoint x: 643, startPoint y: 85, endPoint x: 750, endPoint y: 118, distance: 111.5
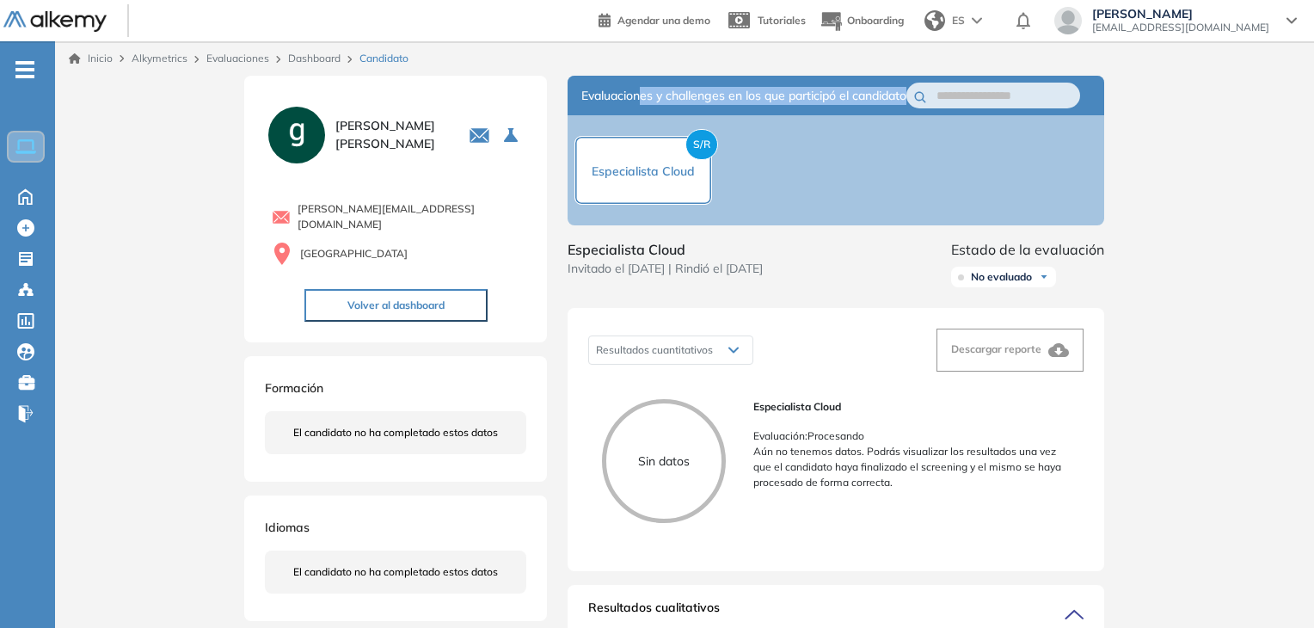
click at [750, 105] on span "Evaluaciones y challenges en los que participó el candidato" at bounding box center [743, 96] width 325 height 18
click at [733, 353] on icon at bounding box center [733, 350] width 9 height 4
click at [374, 291] on button "Volver al dashboard" at bounding box center [395, 305] width 183 height 33
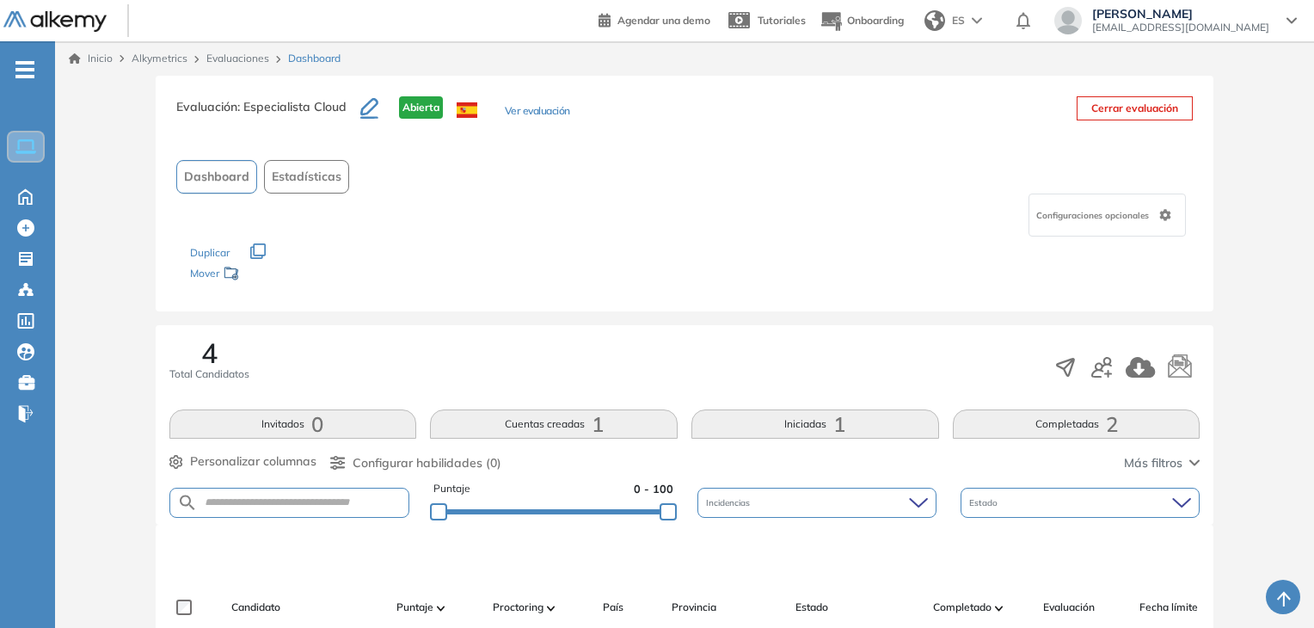
scroll to position [413, 0]
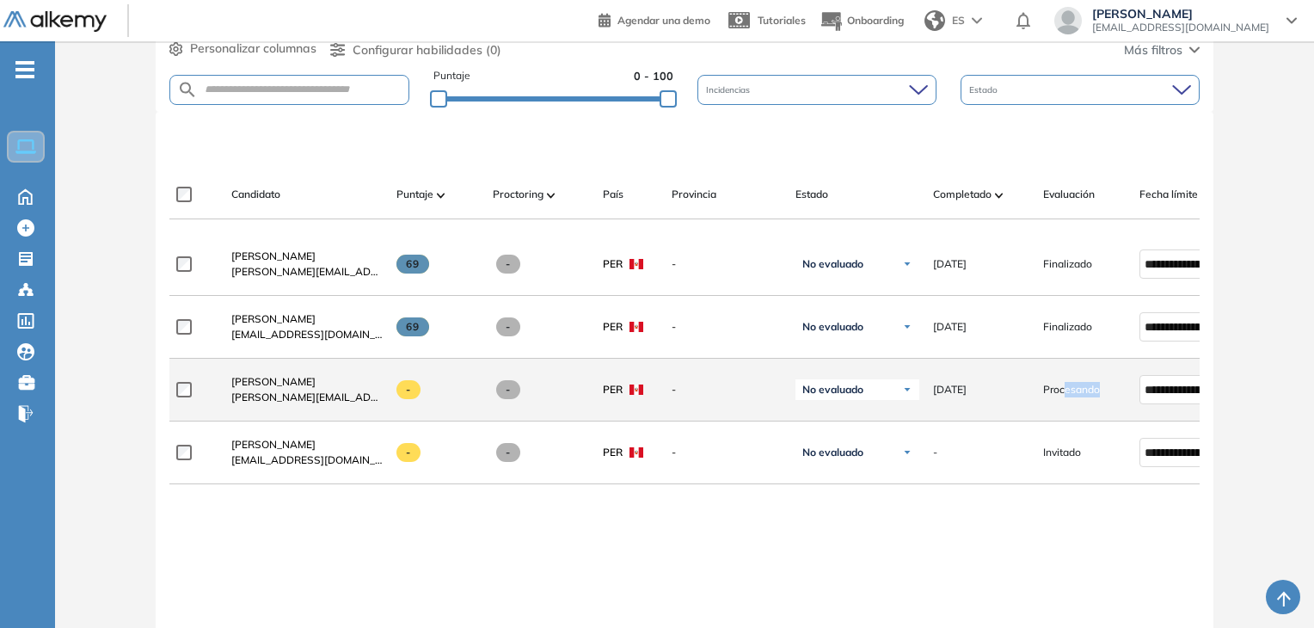
drag, startPoint x: 1066, startPoint y: 393, endPoint x: 1119, endPoint y: 396, distance: 52.6
click at [1119, 396] on div "Procesando" at bounding box center [1084, 389] width 83 height 15
drag, startPoint x: 1105, startPoint y: 388, endPoint x: 1045, endPoint y: 389, distance: 60.2
click at [1045, 389] on div "Procesando" at bounding box center [1084, 389] width 83 height 15
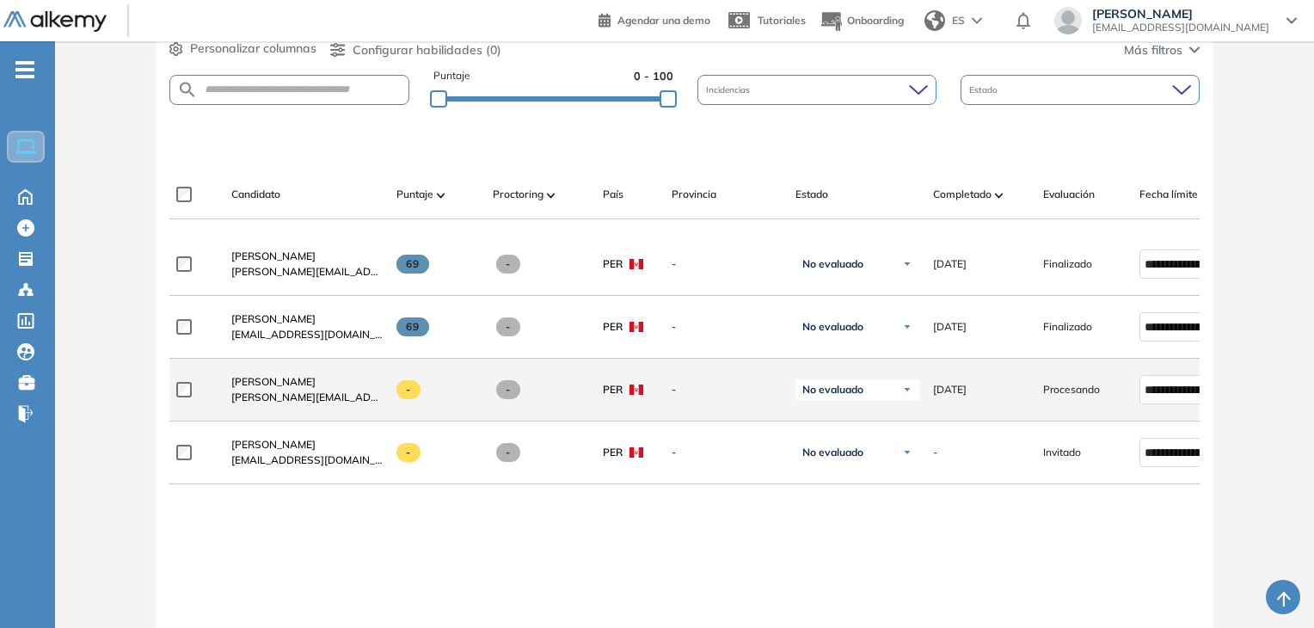
drag, startPoint x: 1045, startPoint y: 389, endPoint x: 1008, endPoint y: 394, distance: 37.2
click at [1008, 394] on div "[DATE]" at bounding box center [981, 389] width 96 height 15
